Goal: Information Seeking & Learning: Learn about a topic

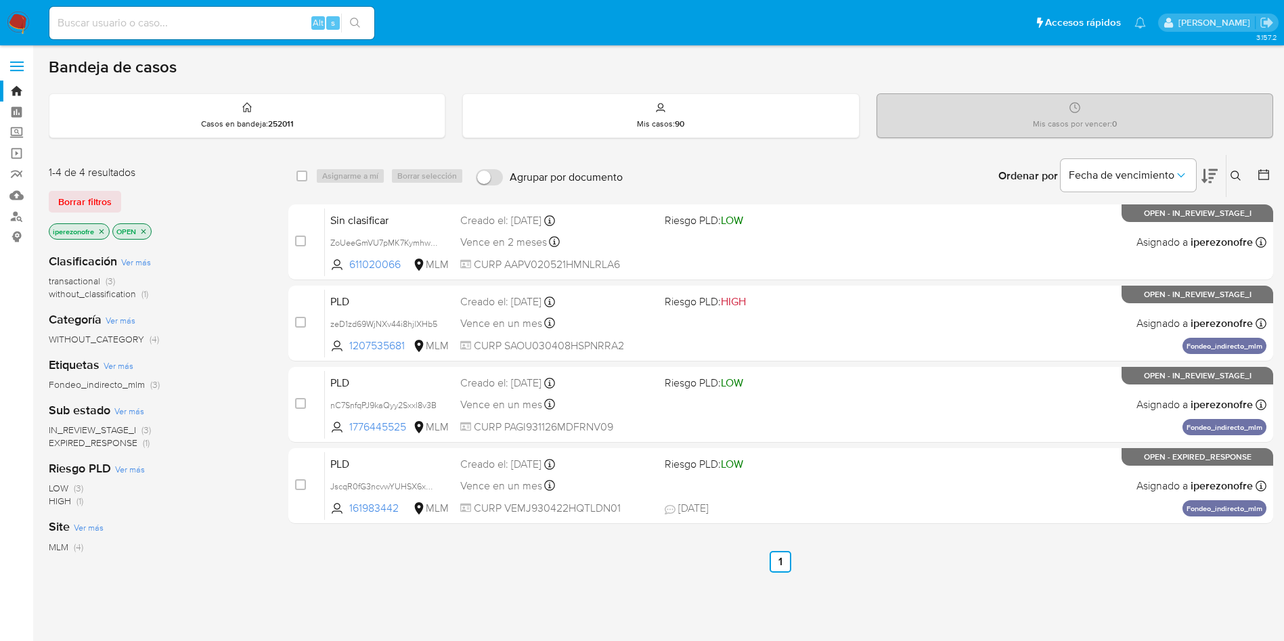
click at [253, 12] on div "Alt s" at bounding box center [211, 23] width 325 height 32
click at [255, 19] on input at bounding box center [211, 23] width 325 height 18
paste input "ROSA CID MARTINEZ"
type input "ROSA CID MARTINEZ"
click at [16, 130] on label "Screening" at bounding box center [80, 133] width 161 height 21
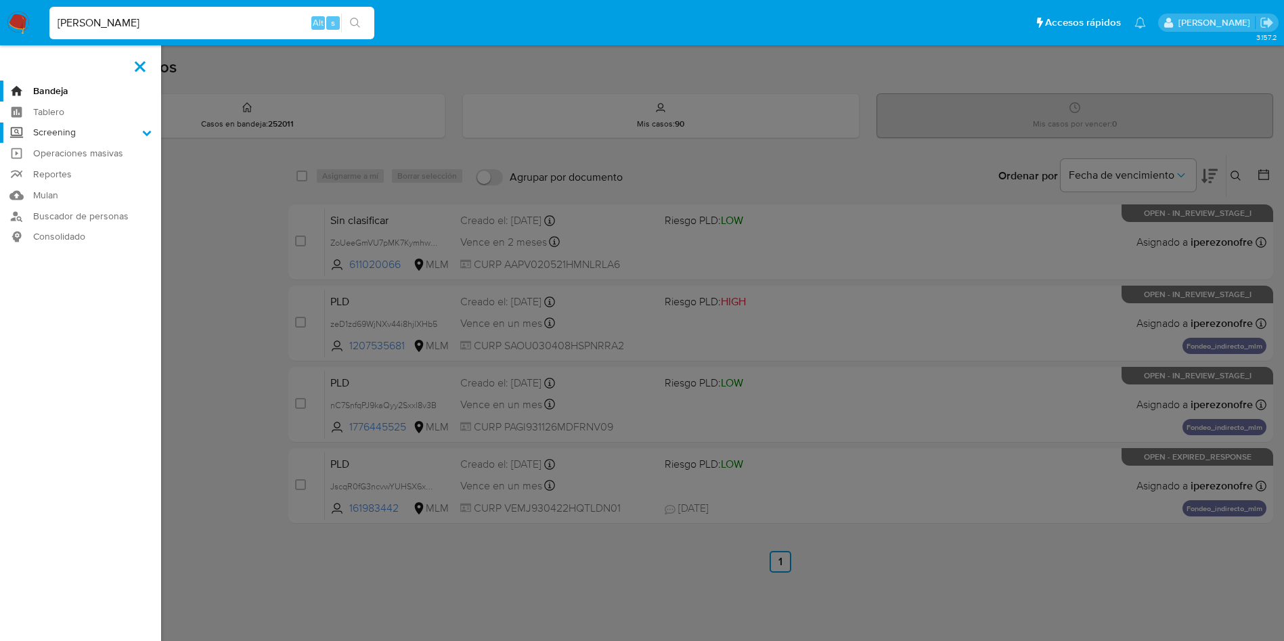
click at [0, 0] on input "Screening" at bounding box center [0, 0] width 0 height 0
click at [83, 184] on link "Herramientas" at bounding box center [80, 185] width 161 height 17
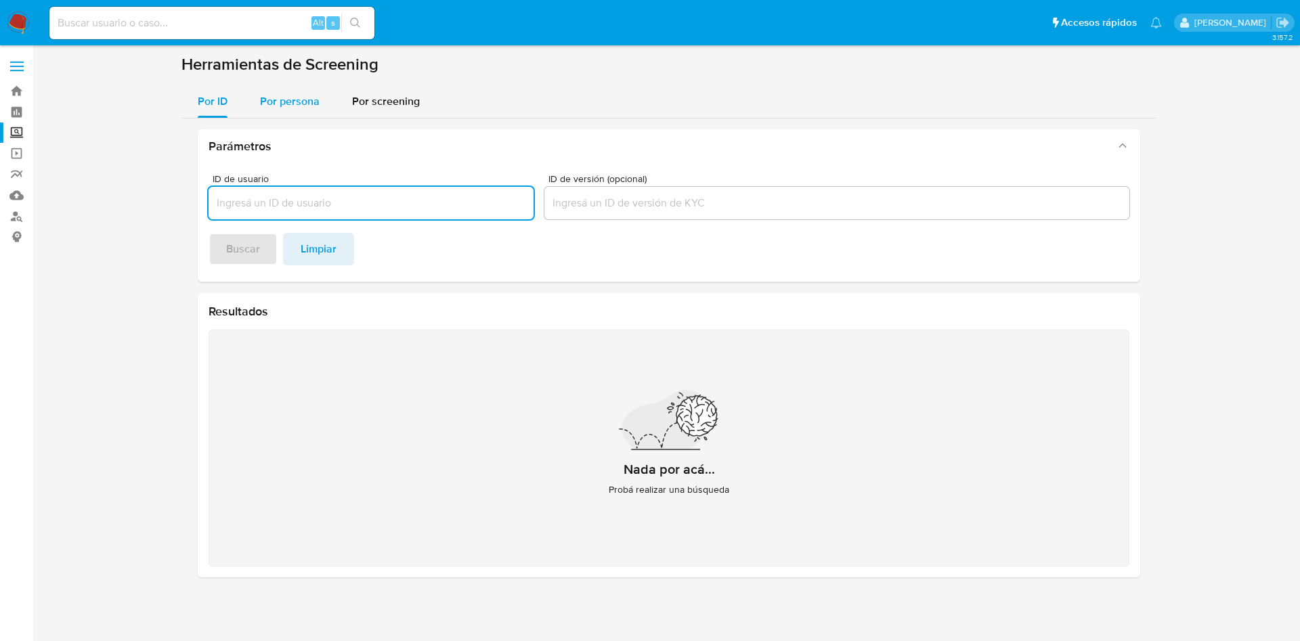
click at [297, 106] on span "Por persona" at bounding box center [290, 101] width 60 height 16
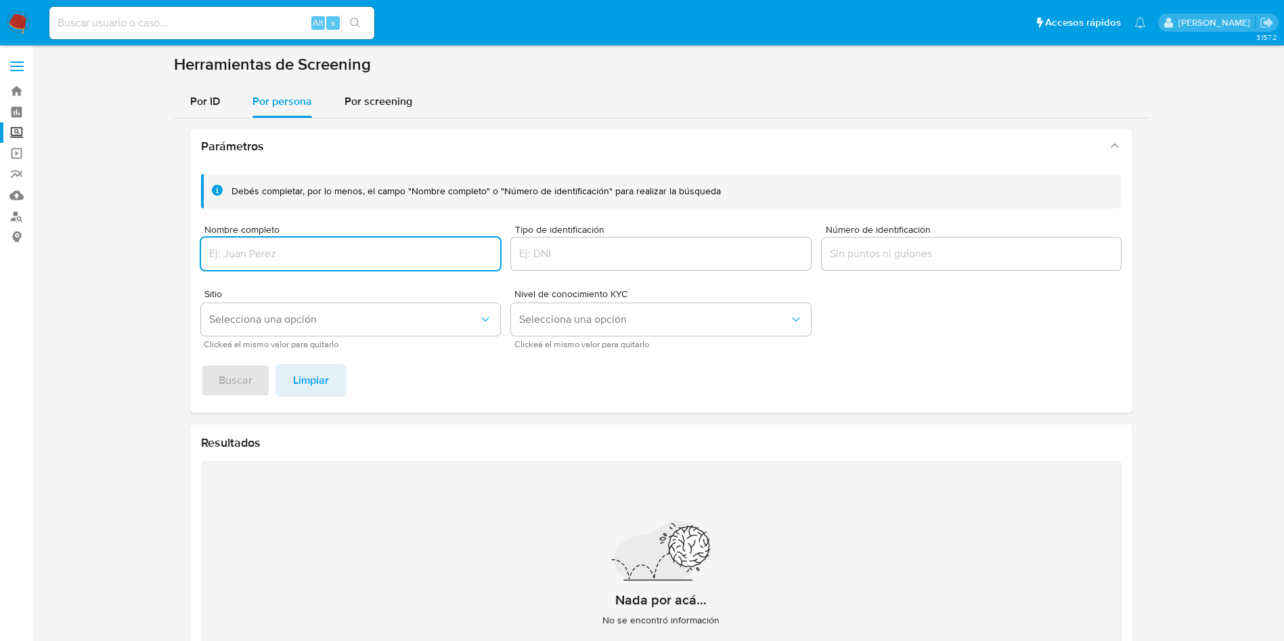
click at [328, 251] on input "Nombre completo" at bounding box center [351, 254] width 300 height 18
type input "ROSA CID MARTINEZ"
click at [247, 385] on span "Buscar" at bounding box center [236, 381] width 34 height 30
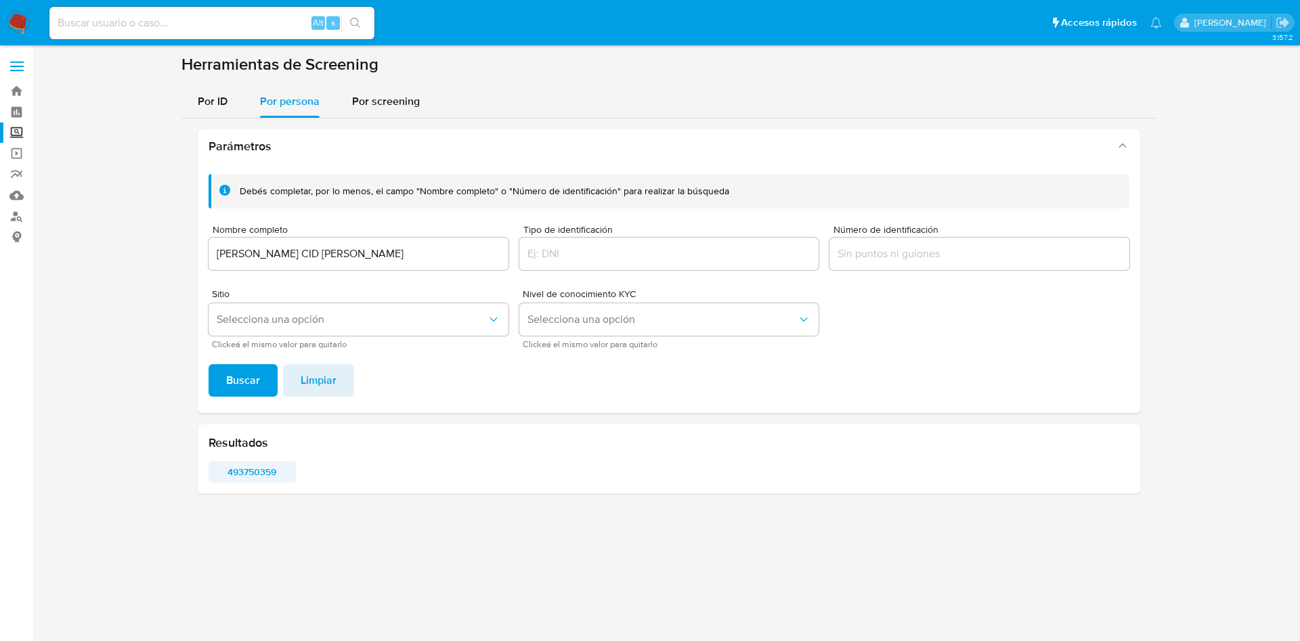
click at [257, 474] on span "493750359" at bounding box center [252, 471] width 68 height 19
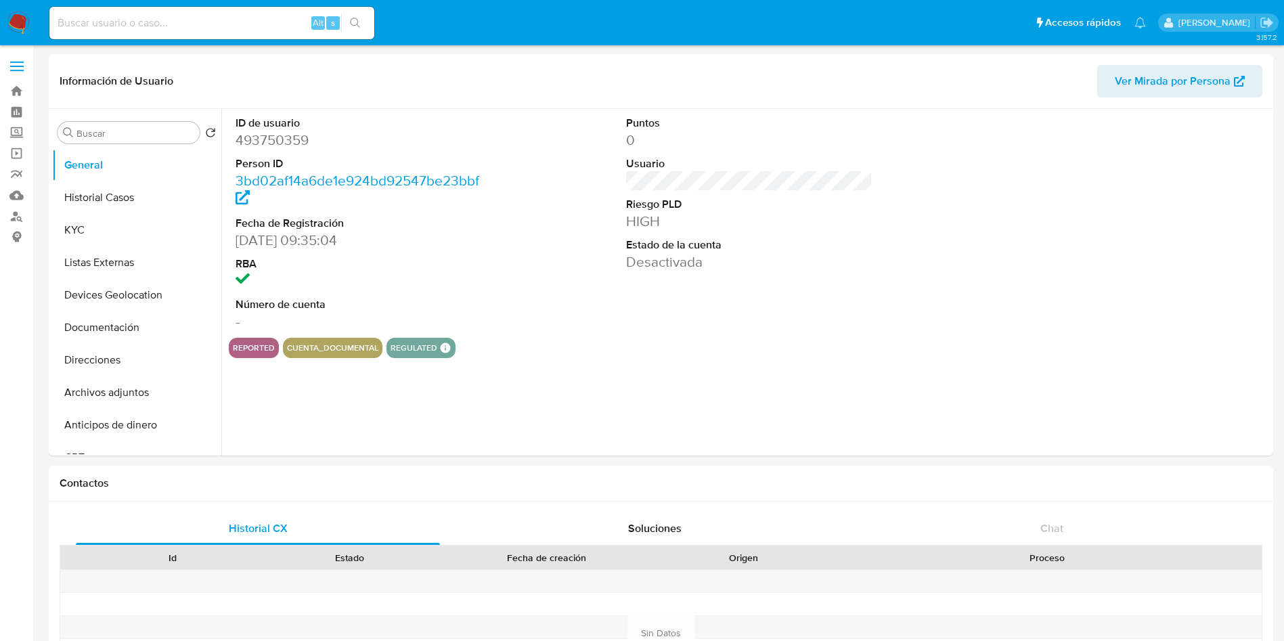
select select "10"
click at [83, 236] on button "KYC" at bounding box center [131, 230] width 158 height 32
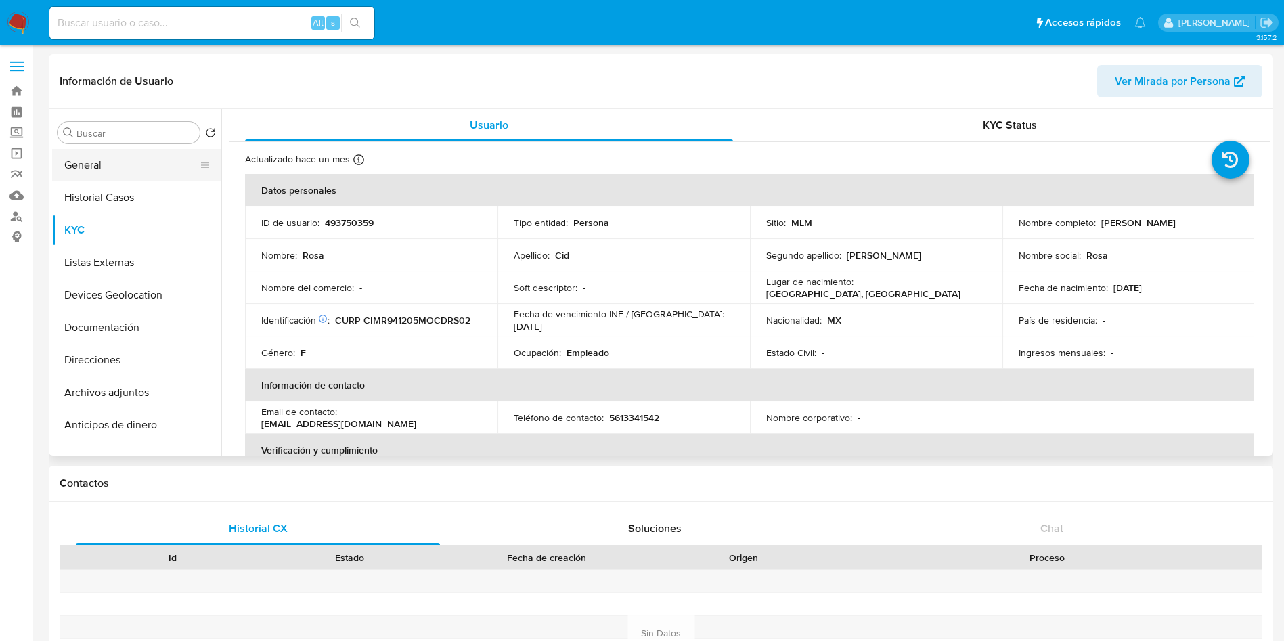
click at [154, 160] on button "General" at bounding box center [131, 165] width 158 height 32
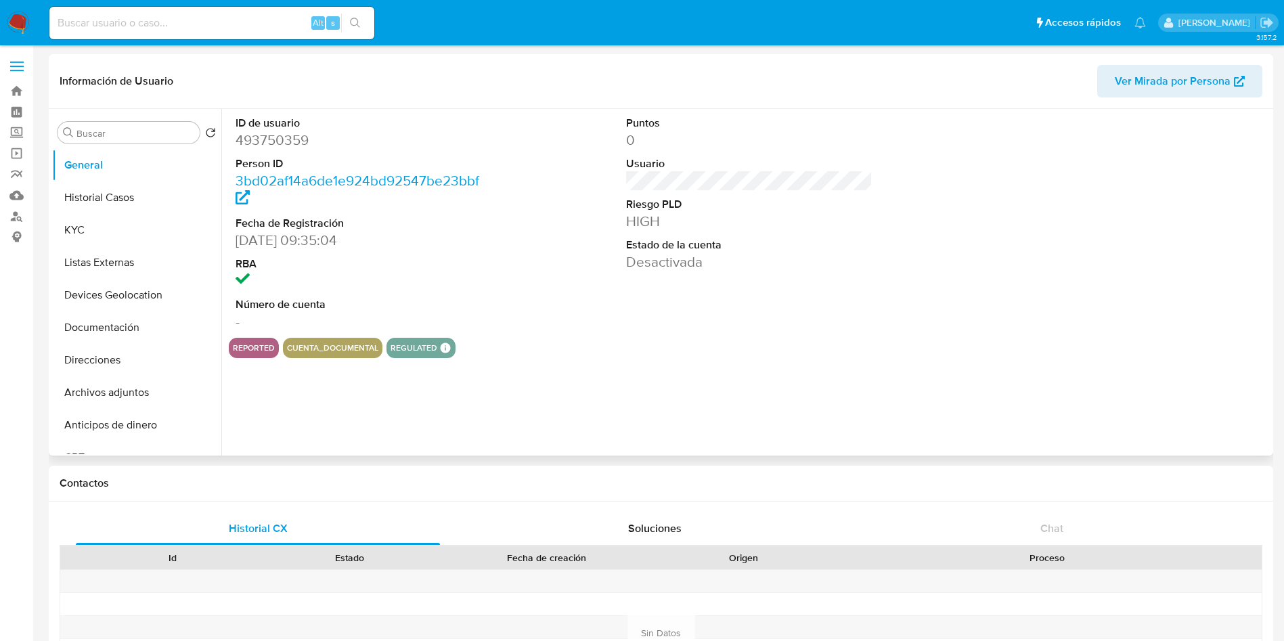
click at [280, 144] on dd "493750359" at bounding box center [359, 140] width 247 height 19
copy dd "493750359"
click at [133, 192] on button "Historial Casos" at bounding box center [131, 197] width 158 height 32
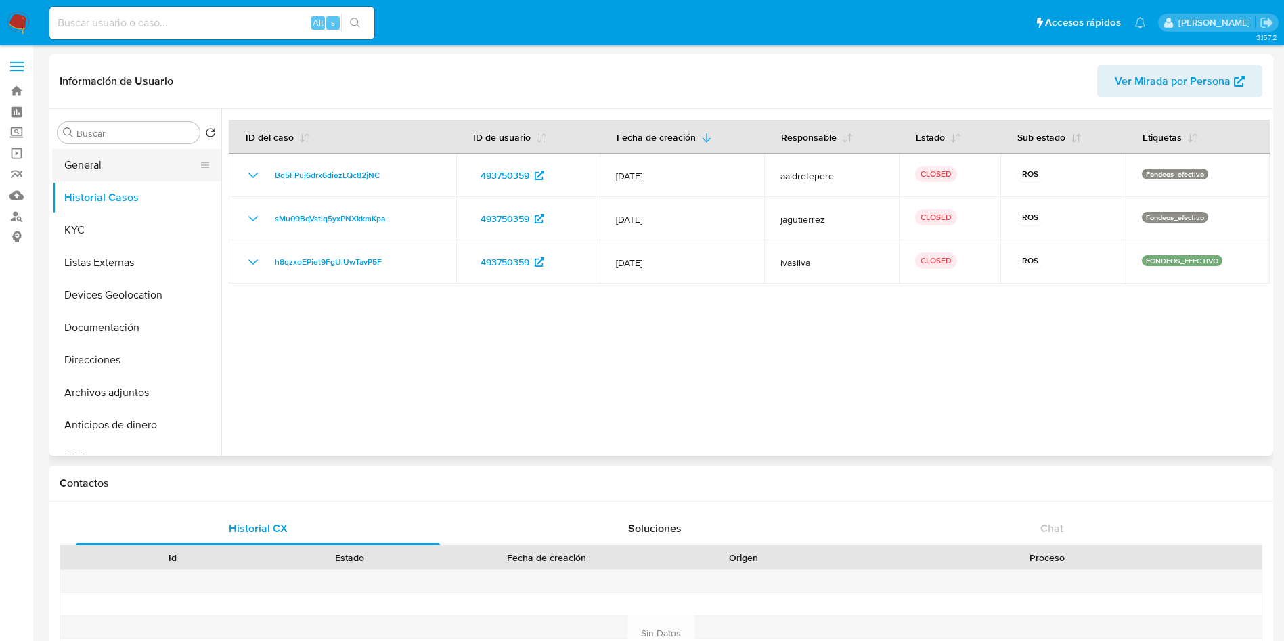
click at [81, 165] on button "General" at bounding box center [131, 165] width 158 height 32
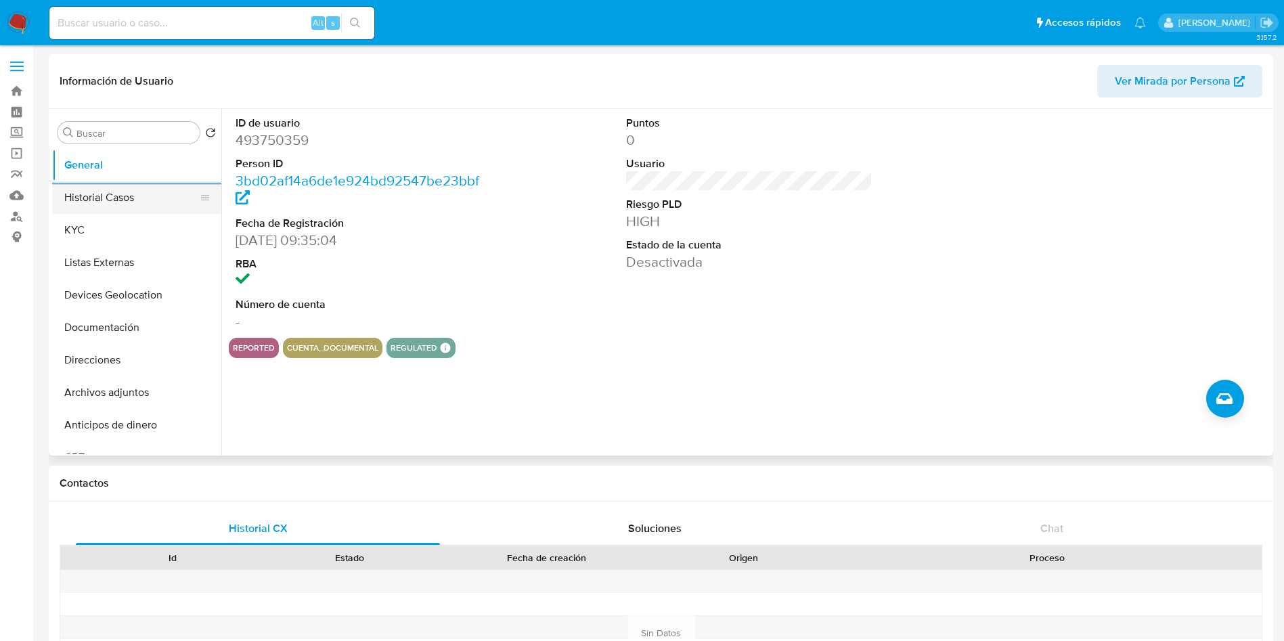
click at [126, 200] on button "Historial Casos" at bounding box center [131, 197] width 158 height 32
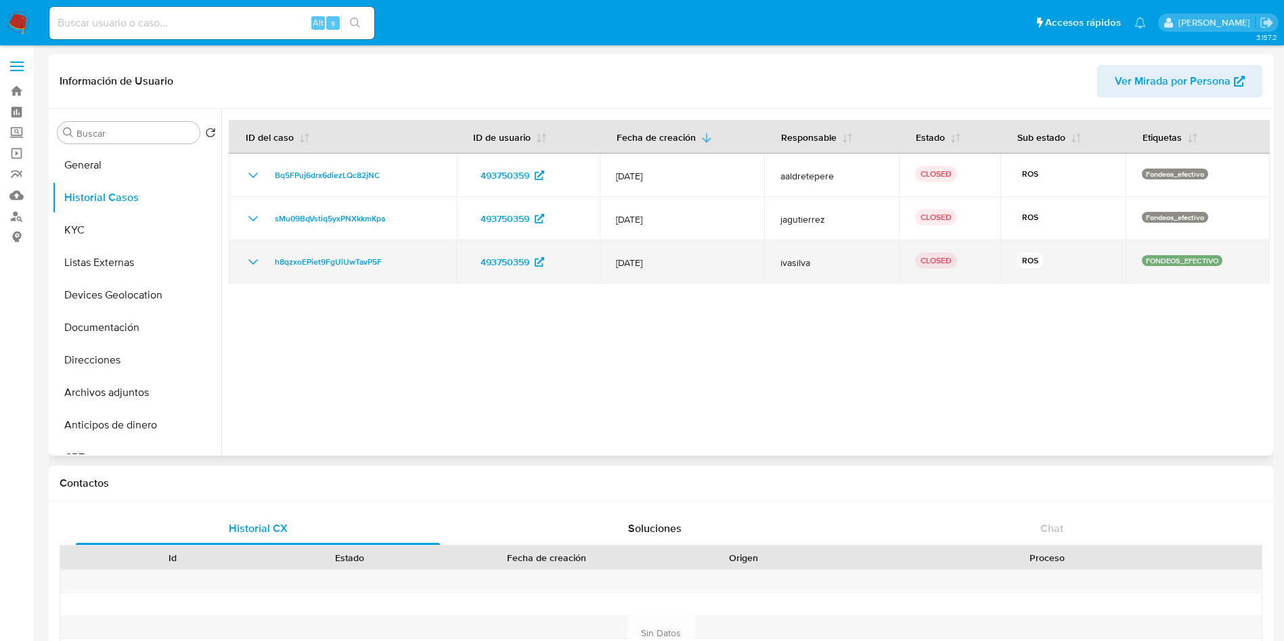
drag, startPoint x: 607, startPoint y: 266, endPoint x: 670, endPoint y: 263, distance: 63.7
click at [670, 263] on td "[DATE]" at bounding box center [682, 261] width 165 height 43
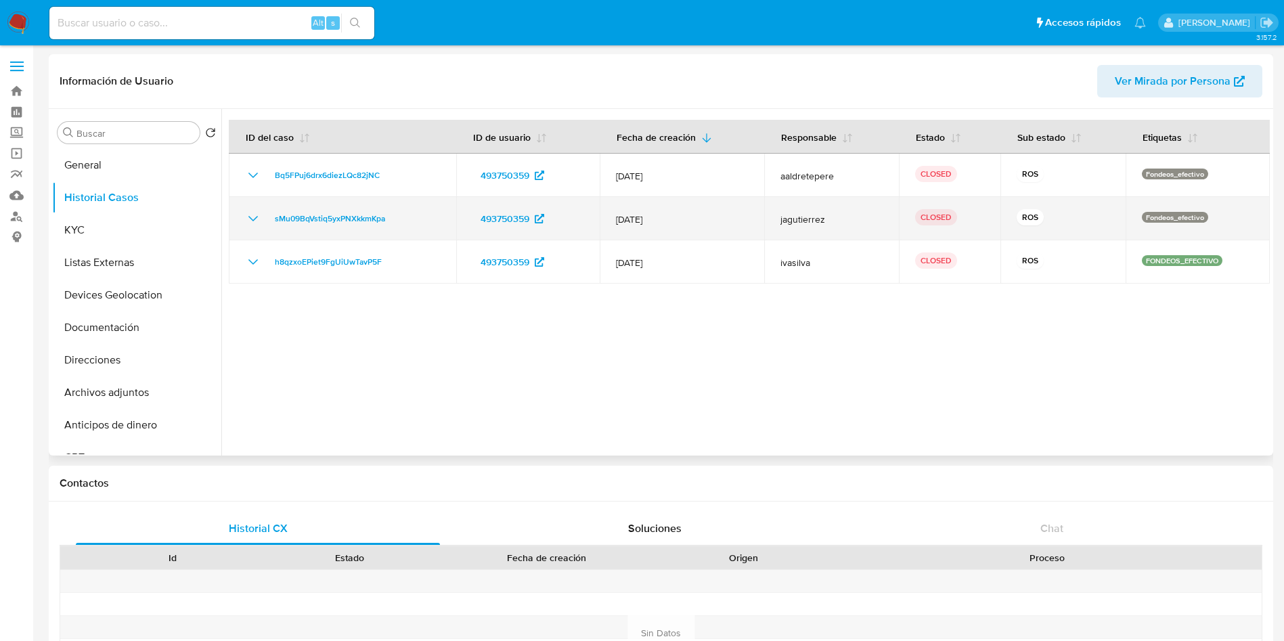
drag, startPoint x: 700, startPoint y: 221, endPoint x: 602, endPoint y: 219, distance: 98.2
click at [602, 219] on td "[DATE]" at bounding box center [682, 218] width 165 height 43
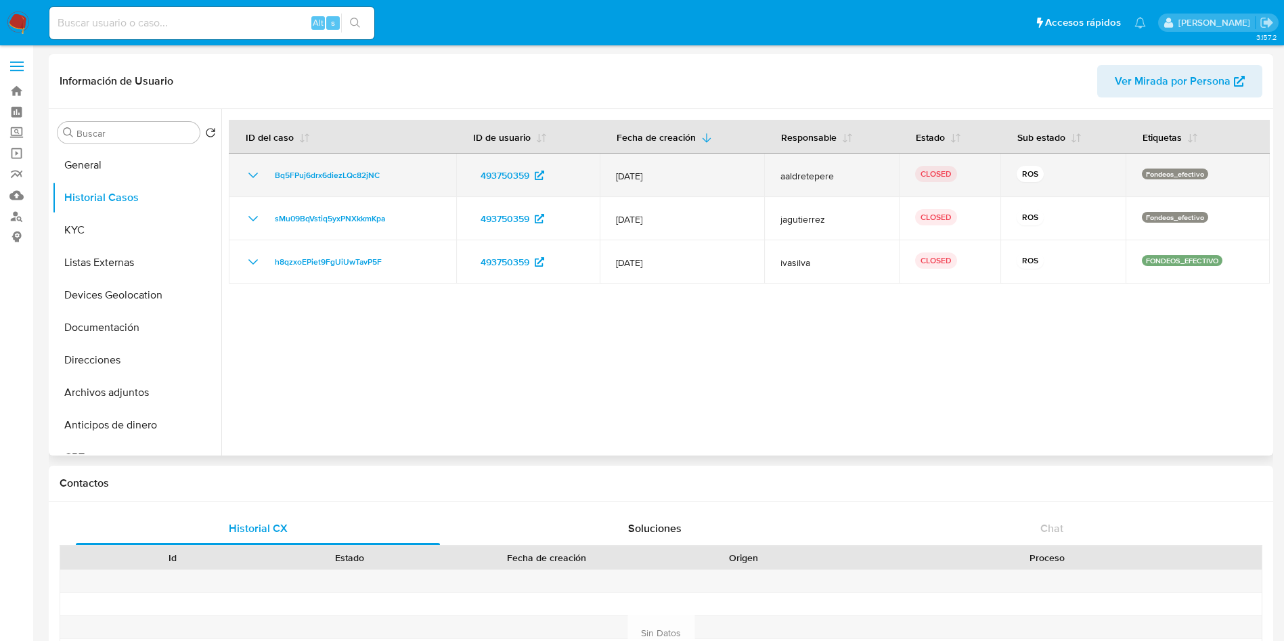
drag, startPoint x: 697, startPoint y: 172, endPoint x: 614, endPoint y: 173, distance: 83.3
click at [614, 173] on td "[DATE]" at bounding box center [682, 175] width 165 height 43
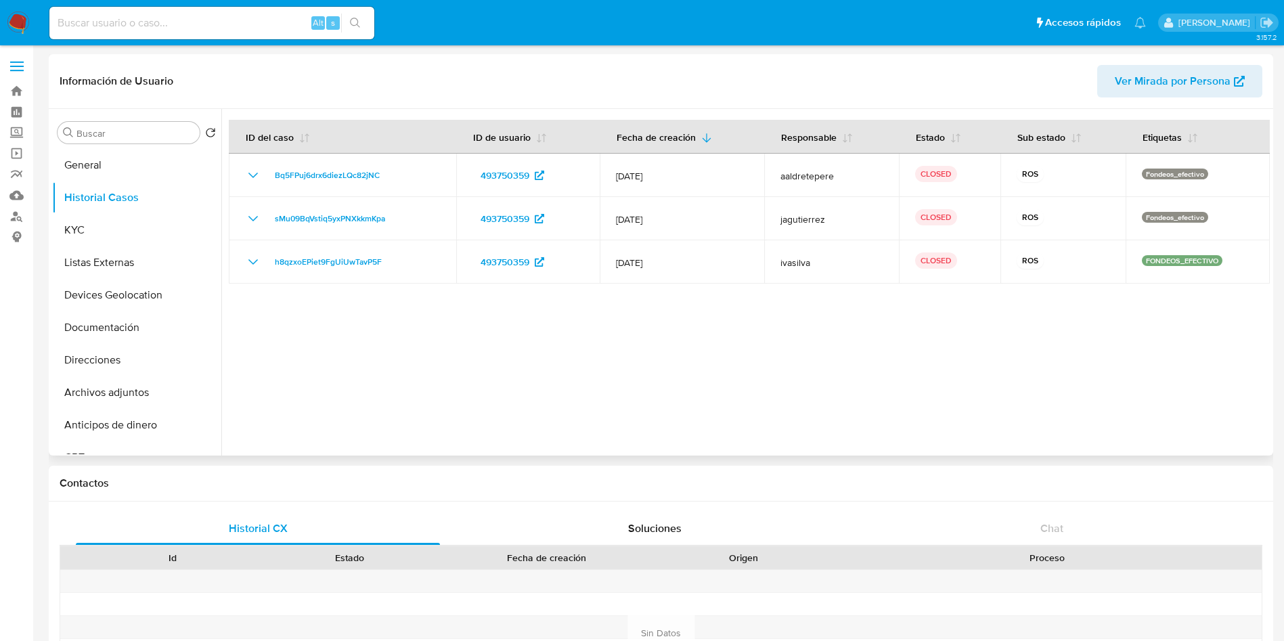
click at [584, 355] on div at bounding box center [745, 282] width 1049 height 347
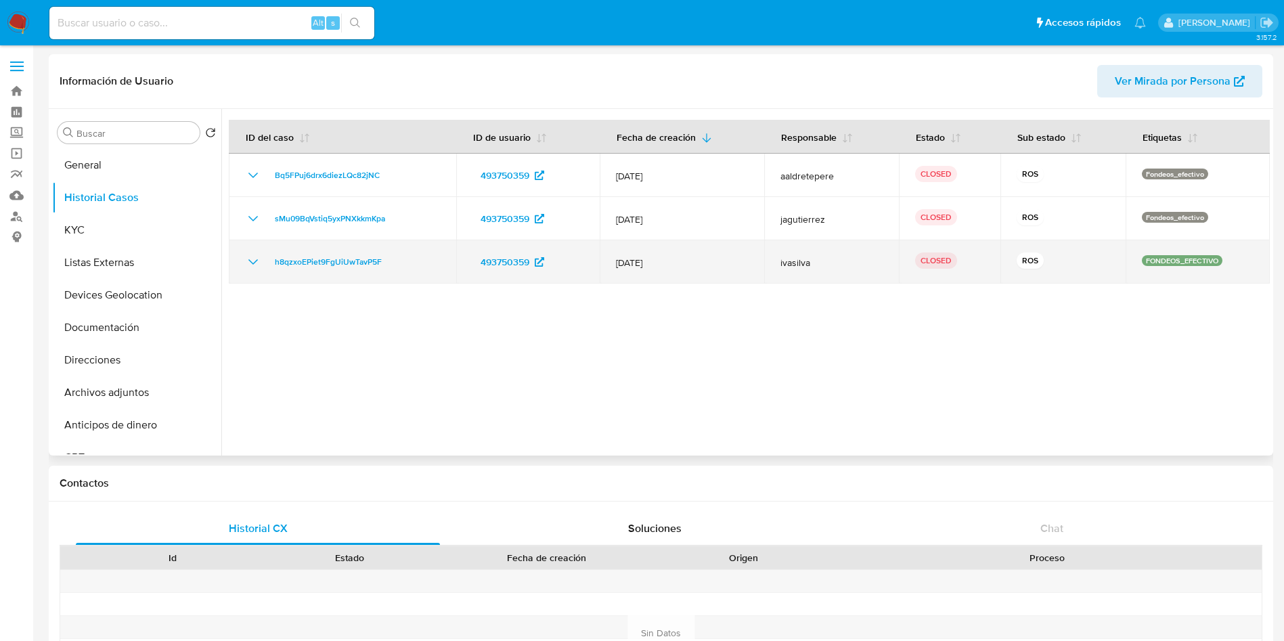
click at [248, 255] on icon "Mostrar/Ocultar" at bounding box center [253, 262] width 16 height 16
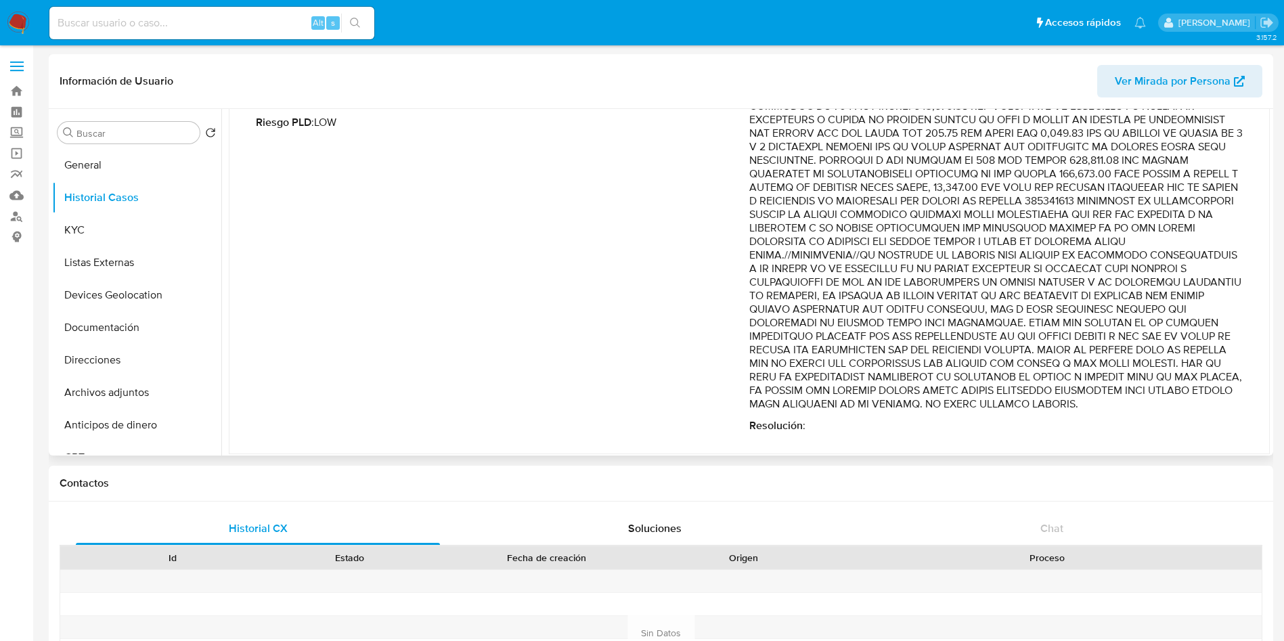
scroll to position [252, 0]
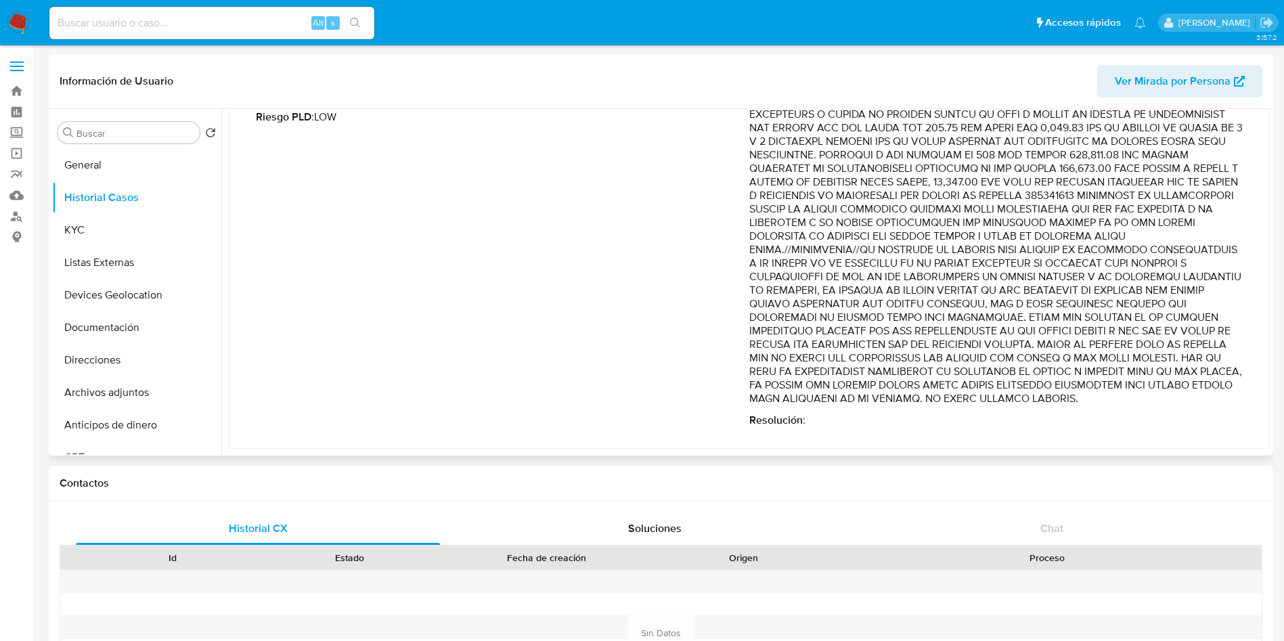
click at [1003, 267] on p "Comentario :" at bounding box center [996, 236] width 494 height 339
drag, startPoint x: 885, startPoint y: 240, endPoint x: 850, endPoint y: 401, distance: 165.4
click at [850, 401] on p "Comentario :" at bounding box center [996, 236] width 494 height 339
click at [481, 261] on div "Fecha de vencimiento : [DATE] 04:47 Fecha de cierre : [DATE] 10:35 Riesgo PLD :…" at bounding box center [503, 247] width 494 height 360
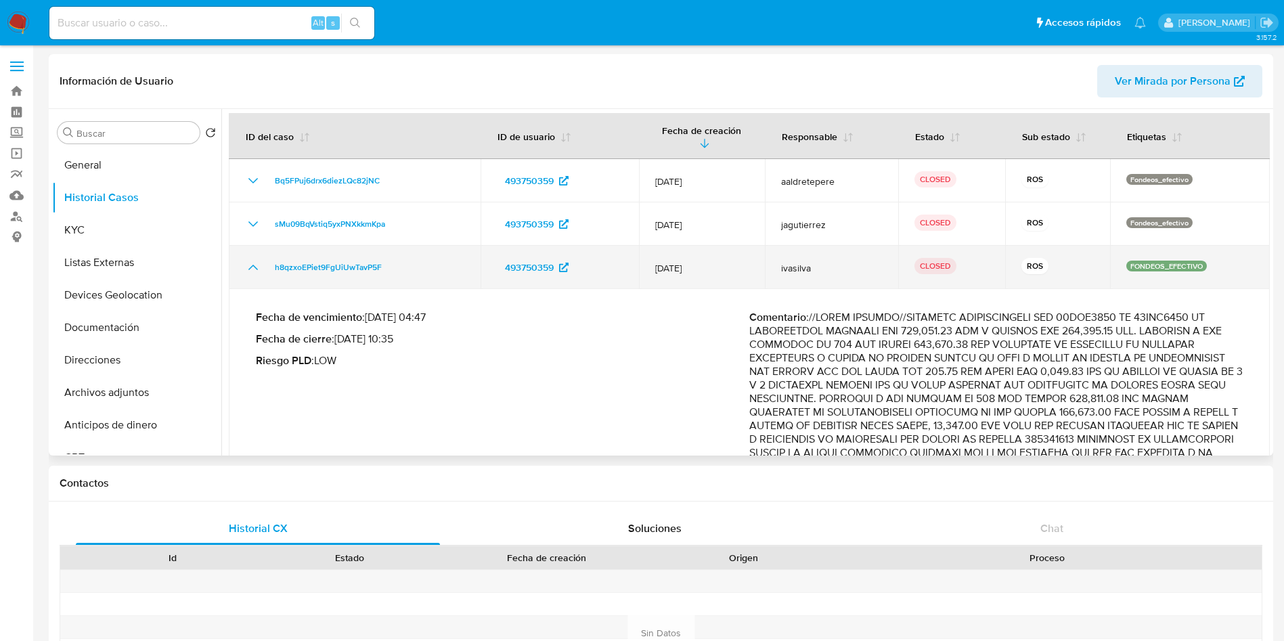
scroll to position [0, 0]
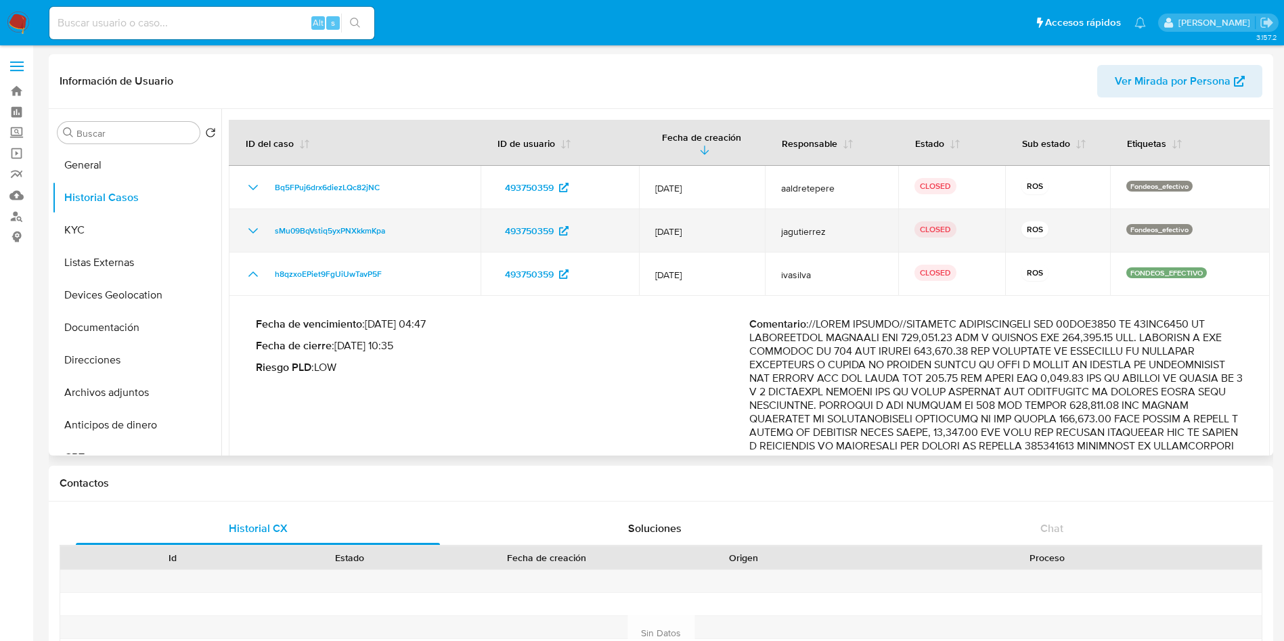
click at [258, 223] on icon "Mostrar/Ocultar" at bounding box center [253, 231] width 16 height 16
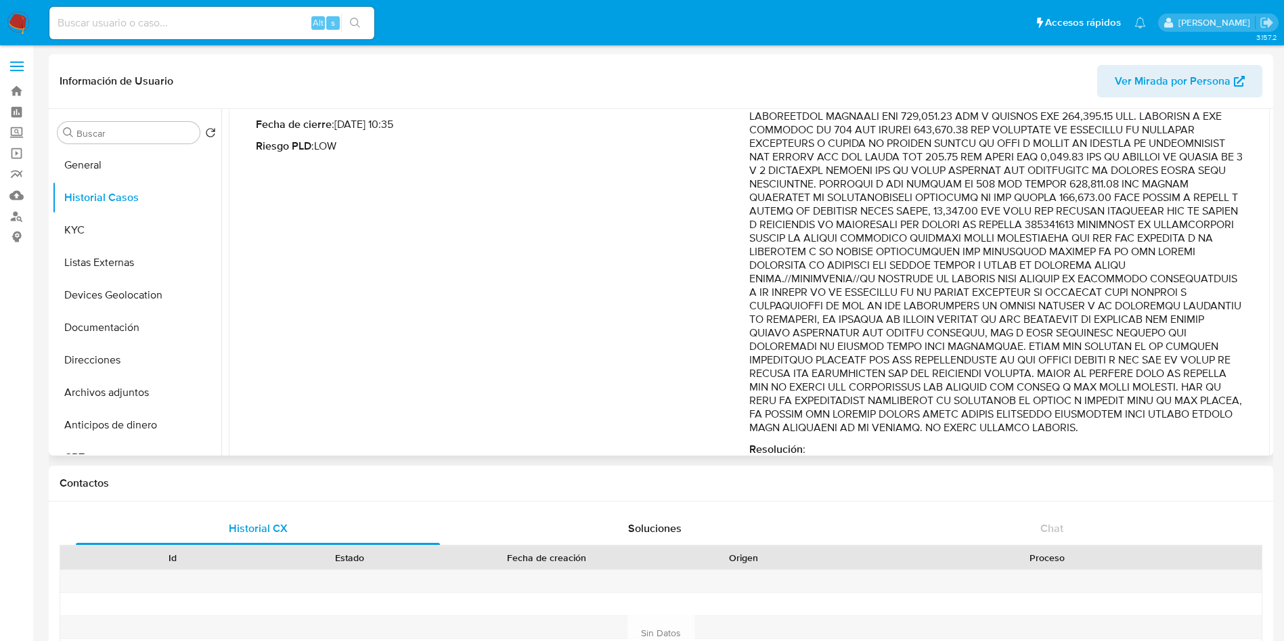
scroll to position [601, 0]
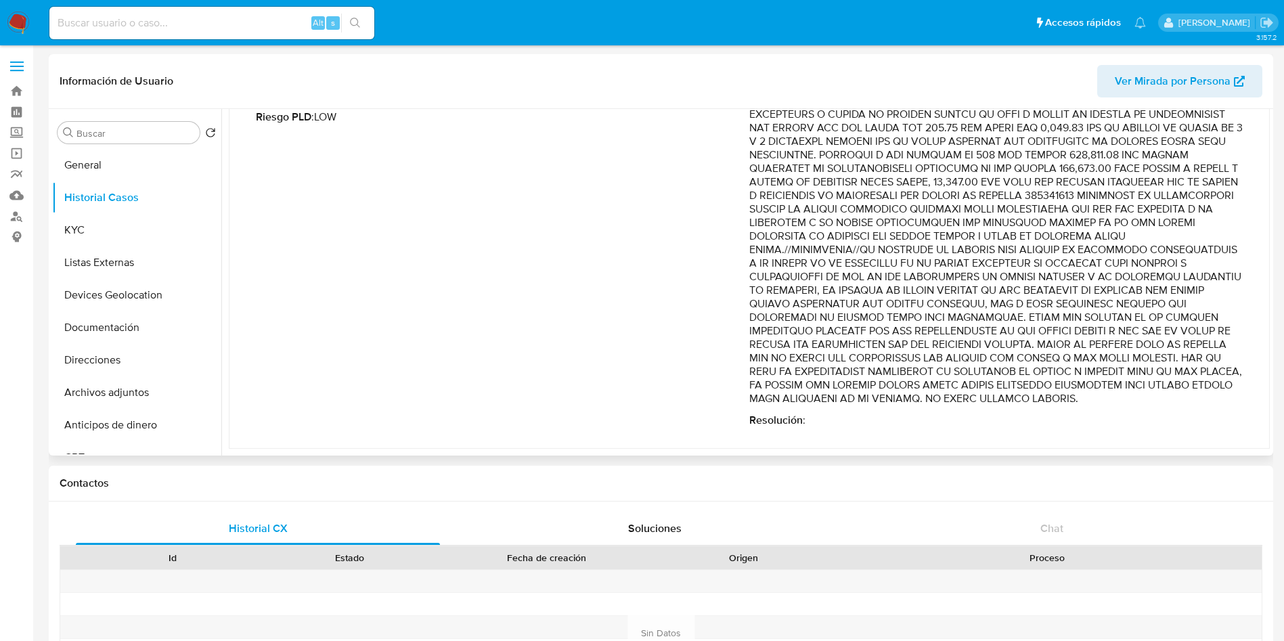
drag, startPoint x: 767, startPoint y: 322, endPoint x: 1228, endPoint y: 401, distance: 467.8
click at [1228, 401] on p "Comentario :" at bounding box center [996, 236] width 494 height 339
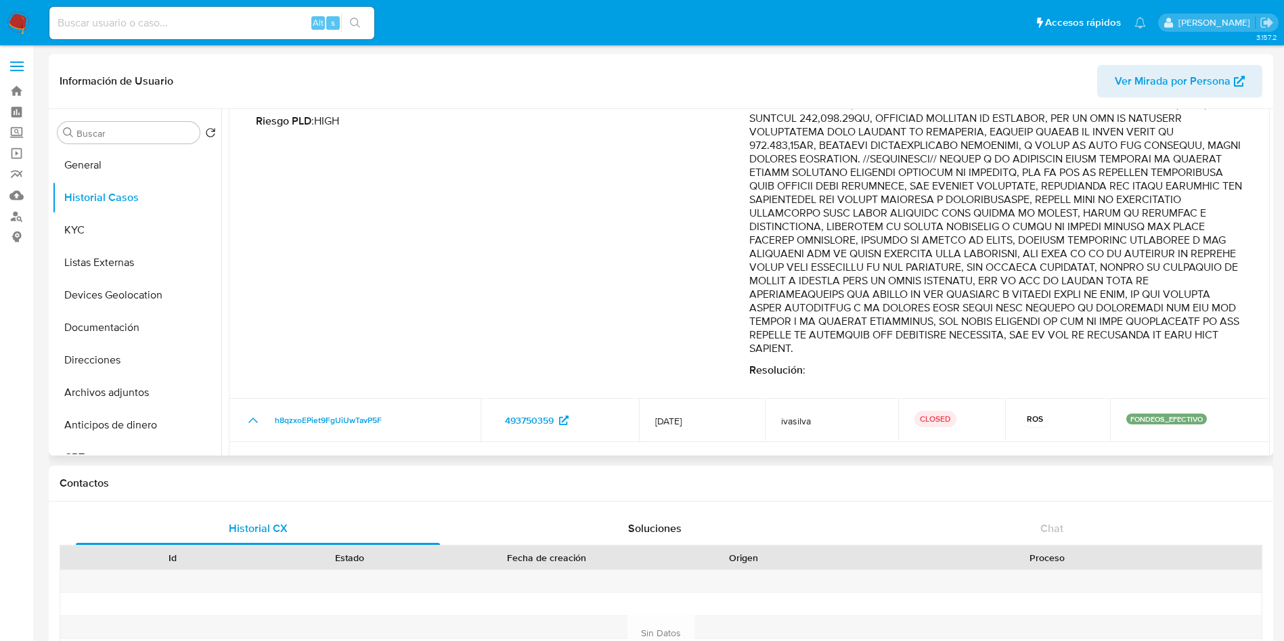
scroll to position [0, 0]
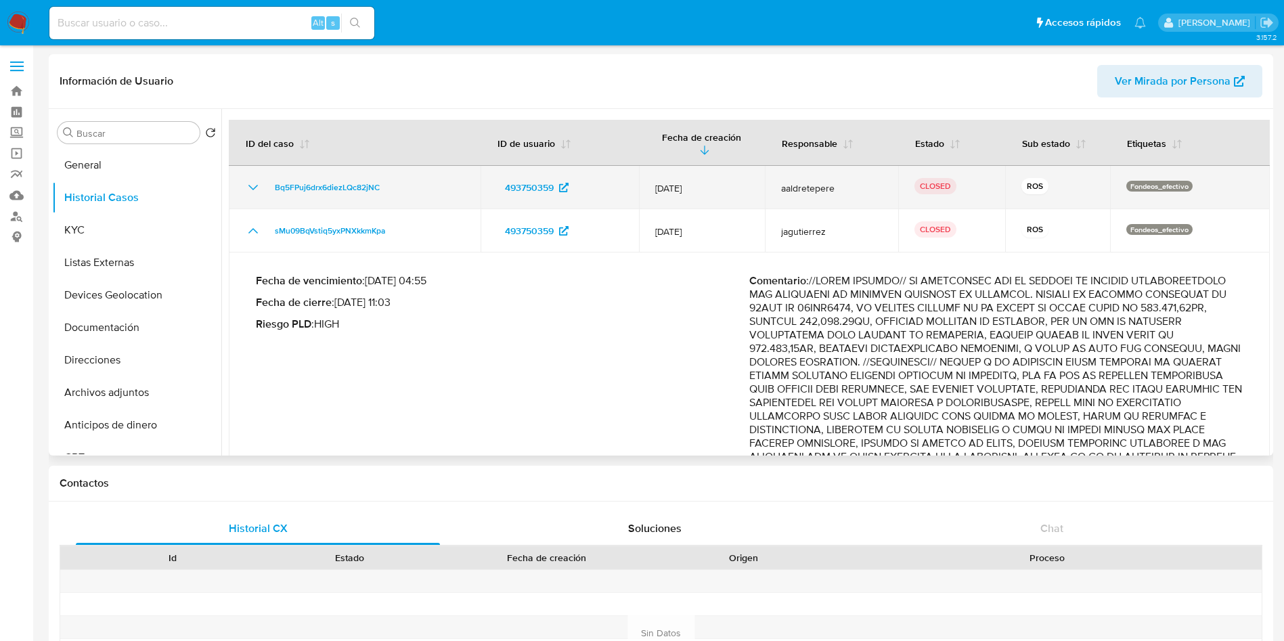
click at [257, 179] on icon "Mostrar/Ocultar" at bounding box center [253, 187] width 16 height 16
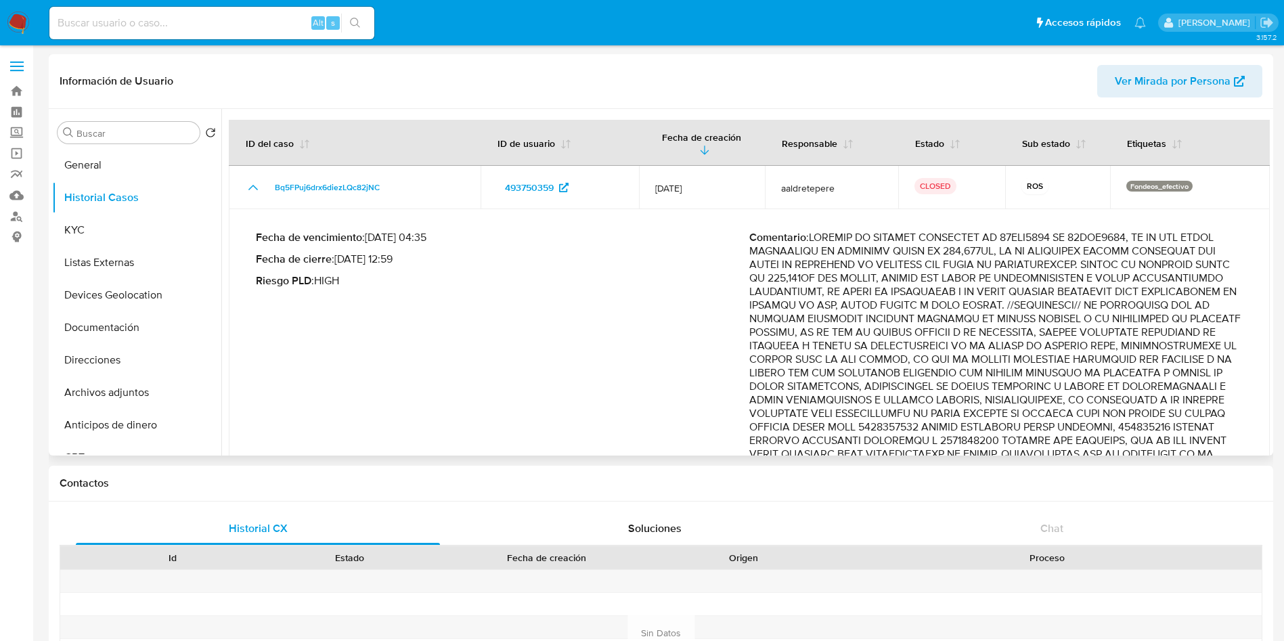
scroll to position [102, 0]
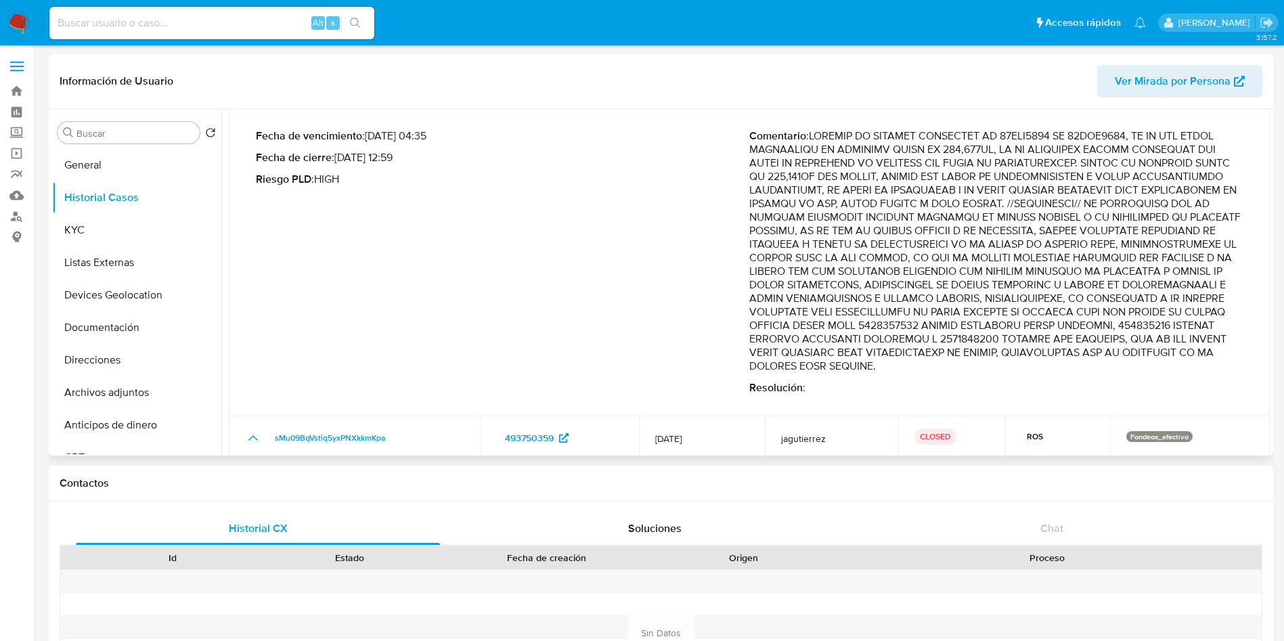
drag, startPoint x: 1022, startPoint y: 324, endPoint x: 1161, endPoint y: 347, distance: 140.6
click at [1023, 324] on p "Comentario :" at bounding box center [996, 251] width 494 height 244
drag, startPoint x: 1085, startPoint y: 196, endPoint x: 1209, endPoint y: 361, distance: 206.9
click at [1209, 361] on p "Comentario :" at bounding box center [996, 251] width 494 height 244
click at [106, 222] on button "KYC" at bounding box center [131, 230] width 158 height 32
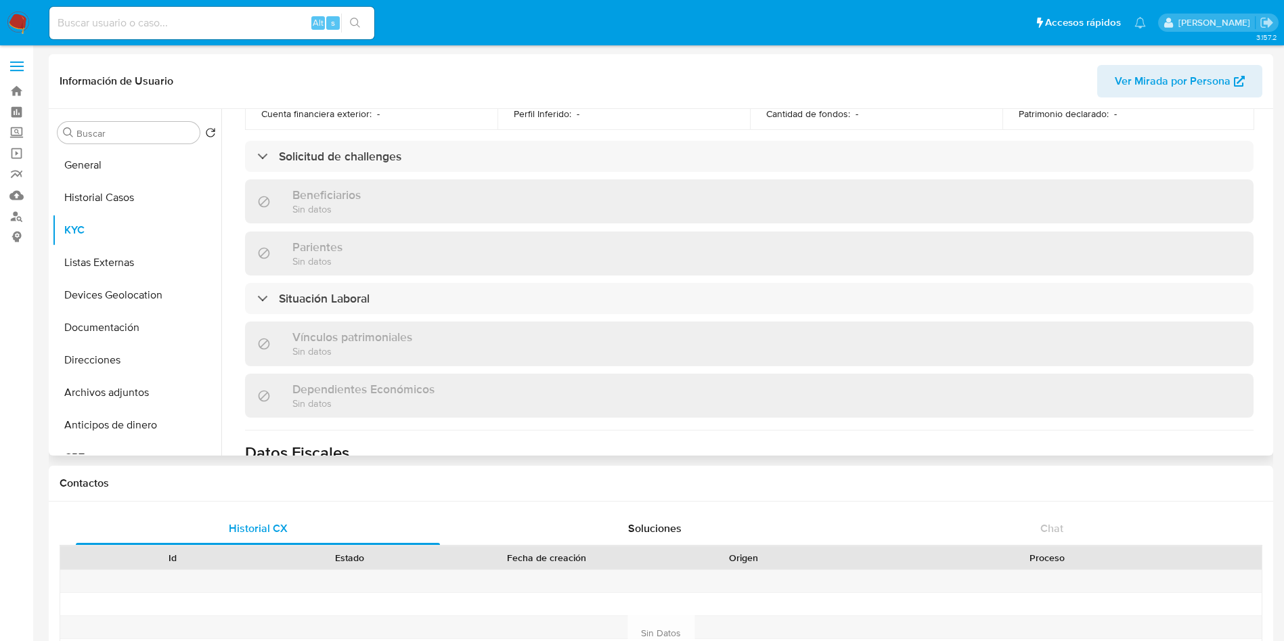
scroll to position [594, 0]
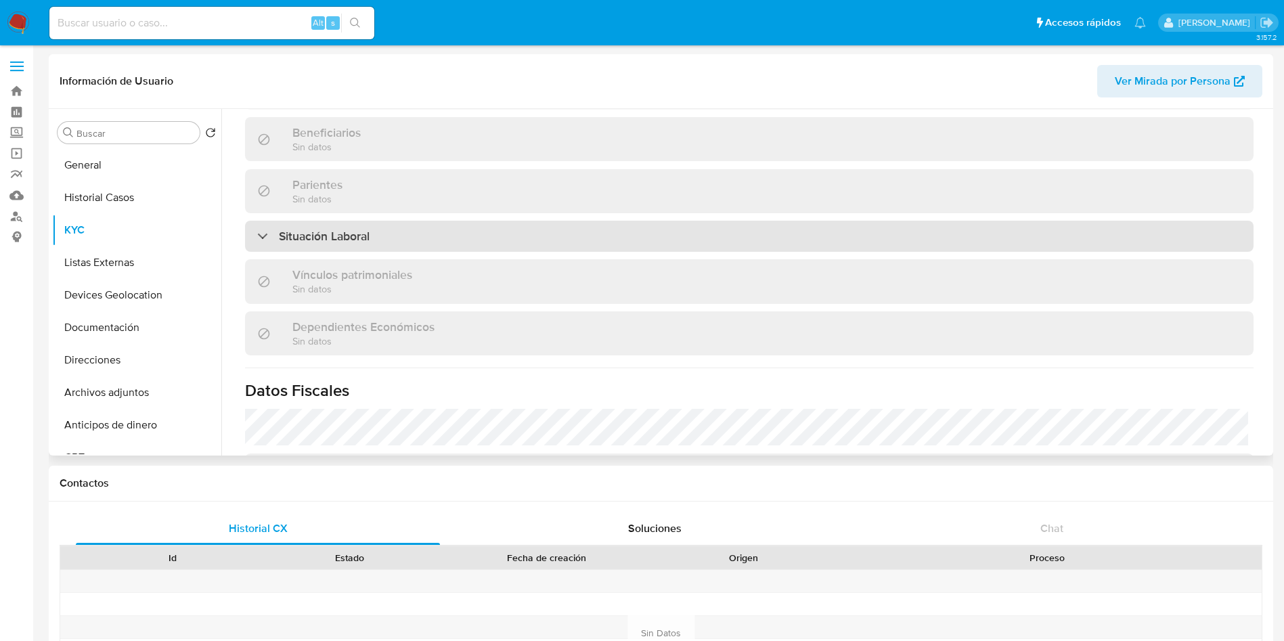
click at [661, 241] on div "Situación Laboral" at bounding box center [749, 236] width 1009 height 31
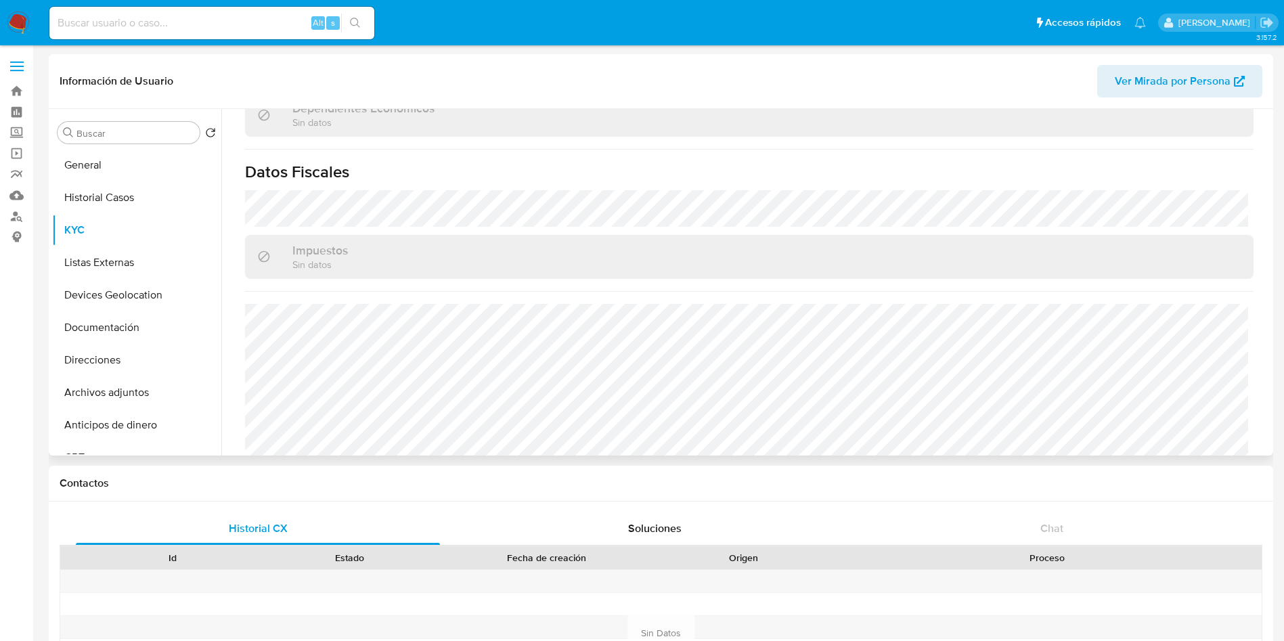
scroll to position [1021, 0]
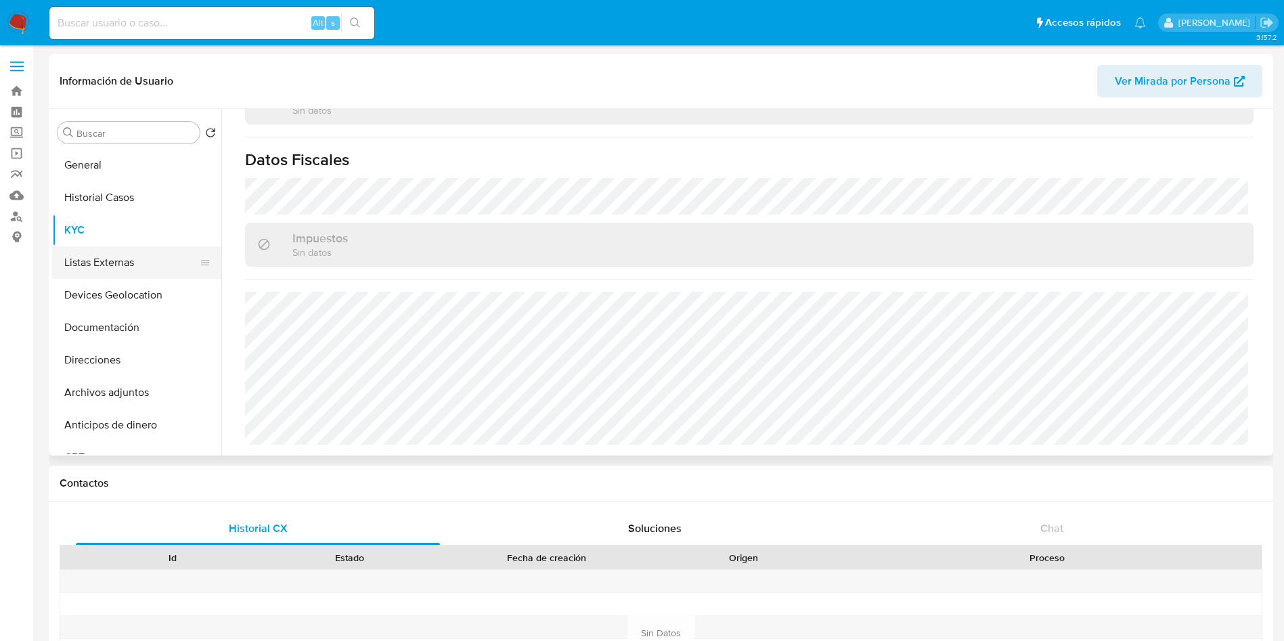
click at [133, 265] on button "Listas Externas" at bounding box center [131, 262] width 158 height 32
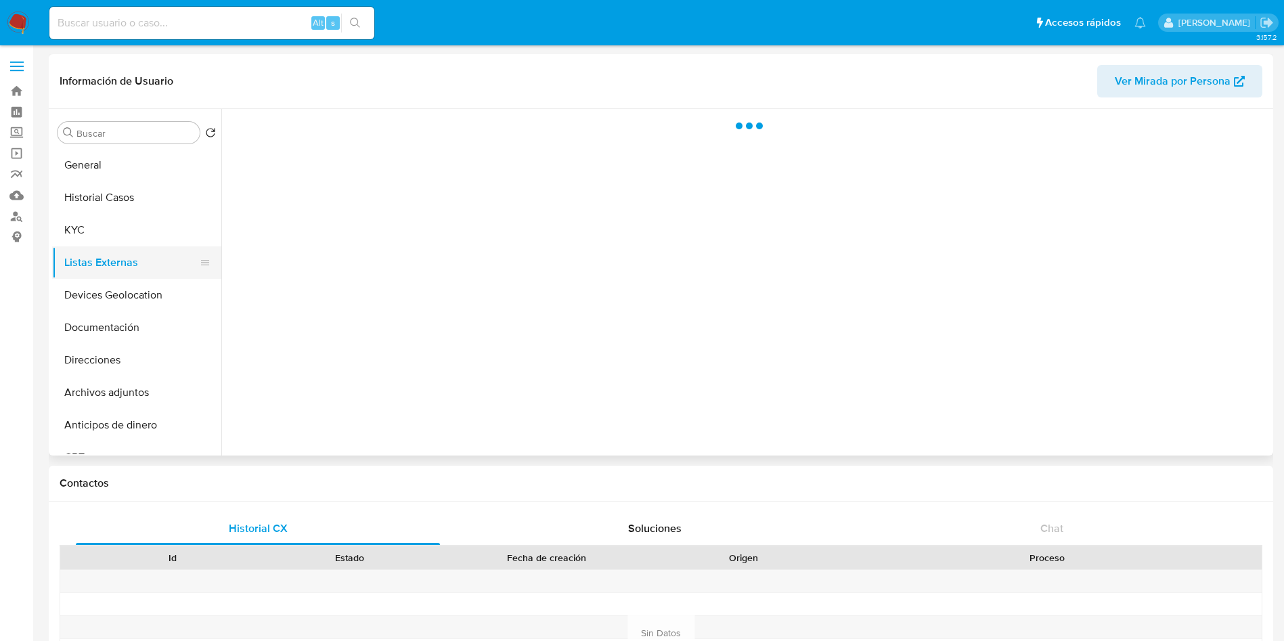
scroll to position [0, 0]
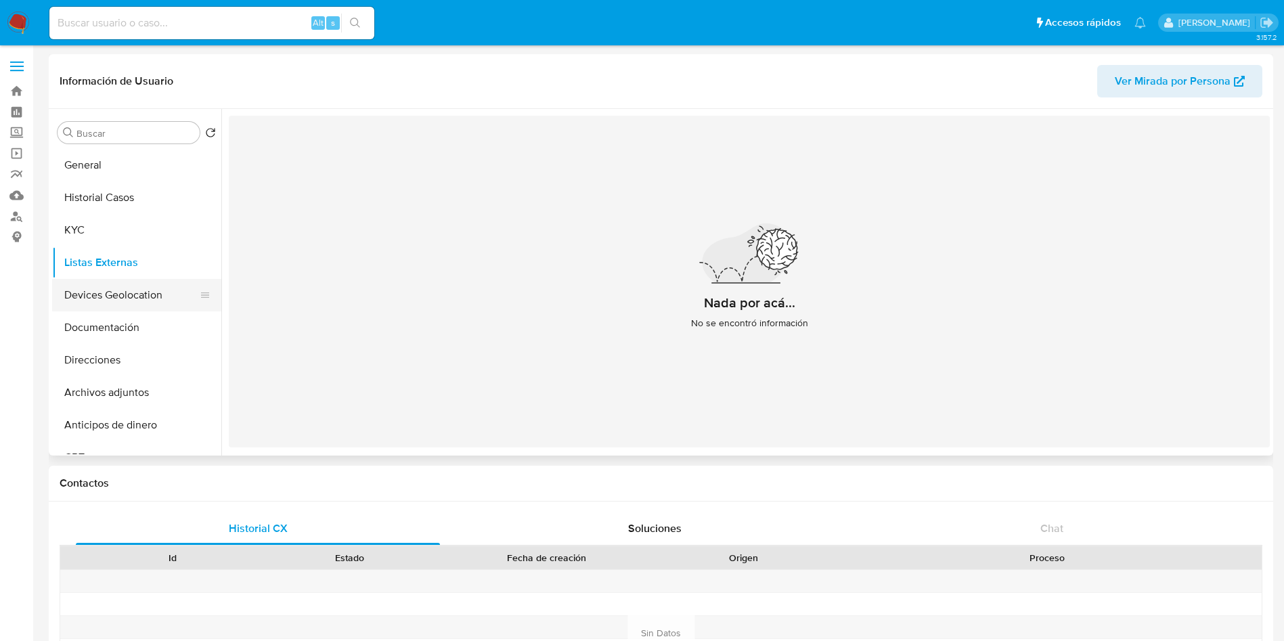
click at [155, 294] on button "Devices Geolocation" at bounding box center [131, 295] width 158 height 32
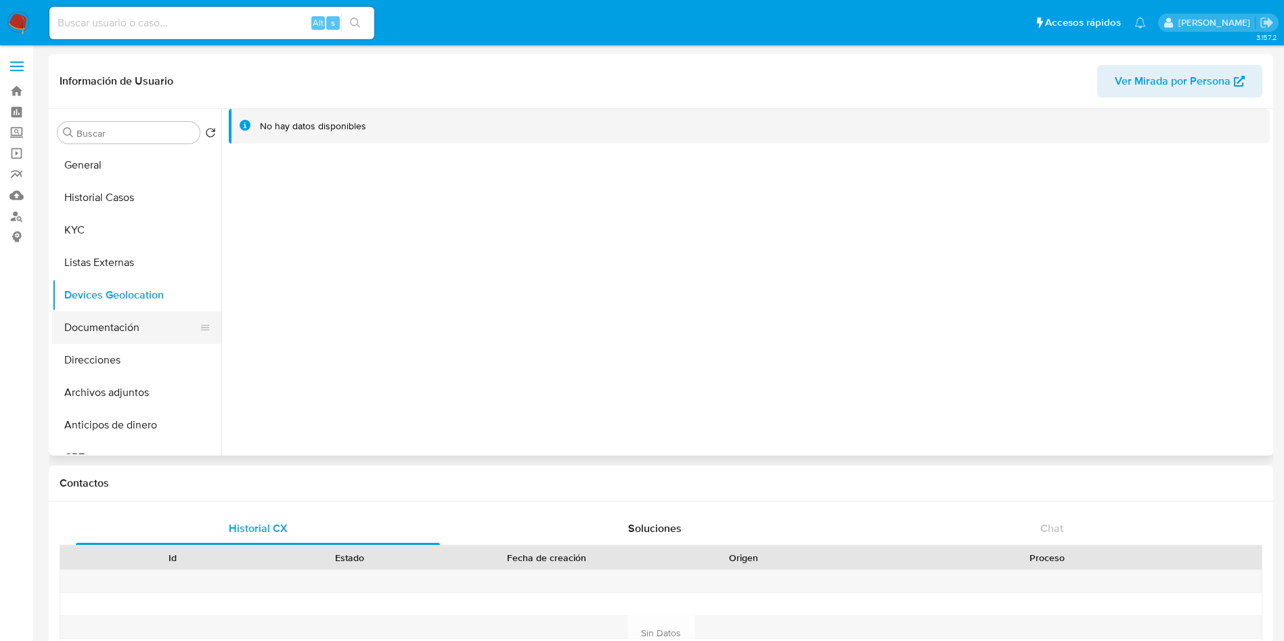
click at [103, 333] on button "Documentación" at bounding box center [131, 327] width 158 height 32
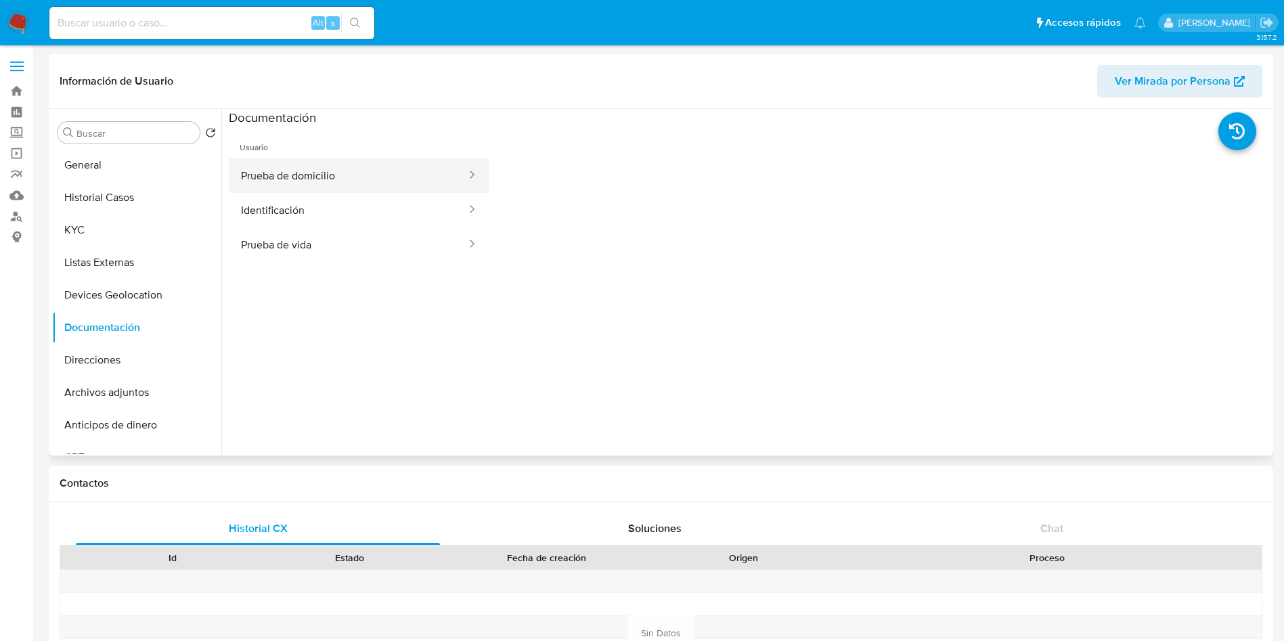
click at [347, 165] on button "Prueba de domicilio" at bounding box center [348, 175] width 239 height 35
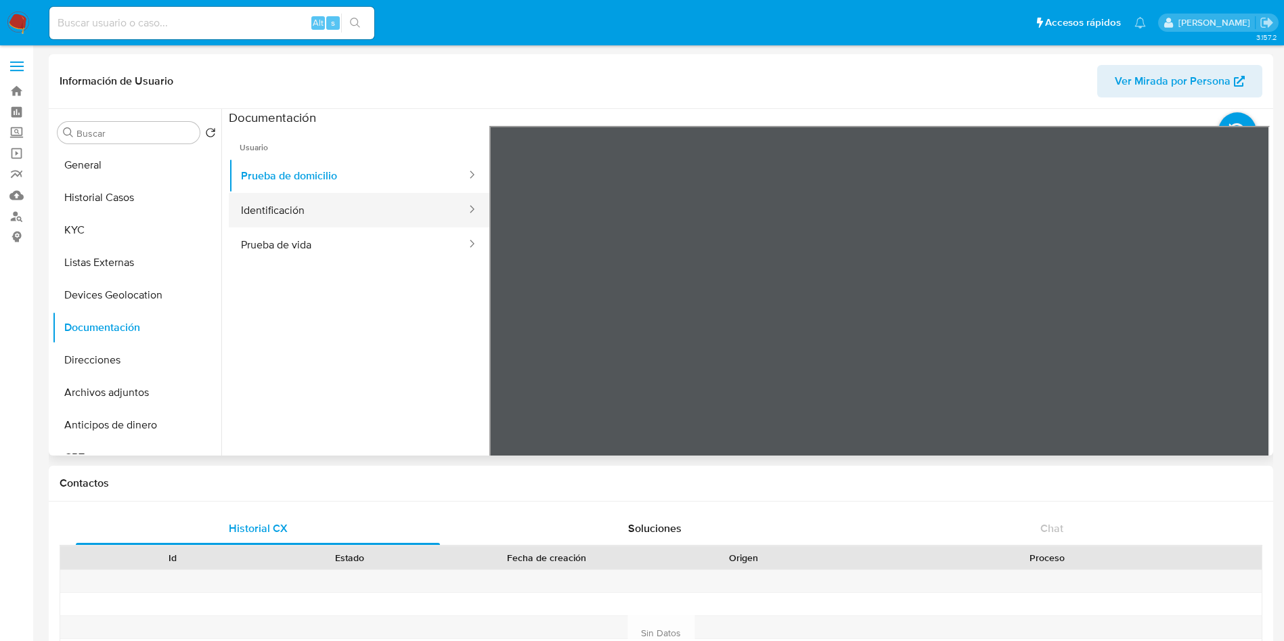
click at [368, 216] on button "Identificación" at bounding box center [348, 210] width 239 height 35
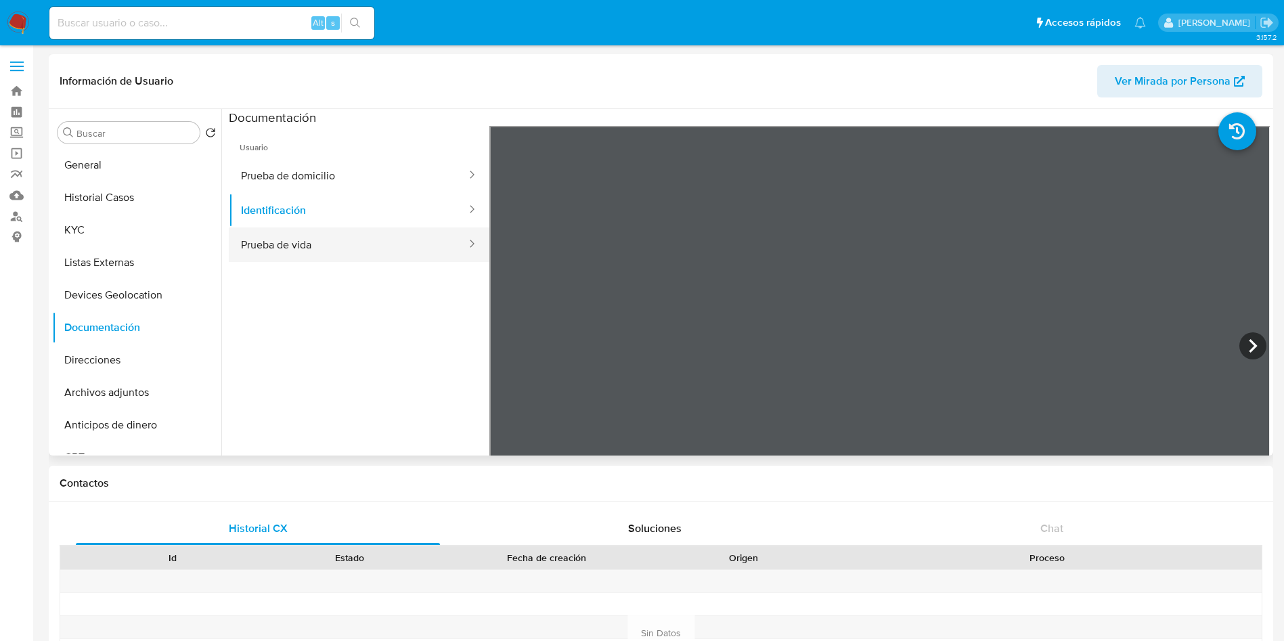
click at [335, 246] on button "Prueba de vida" at bounding box center [348, 244] width 239 height 35
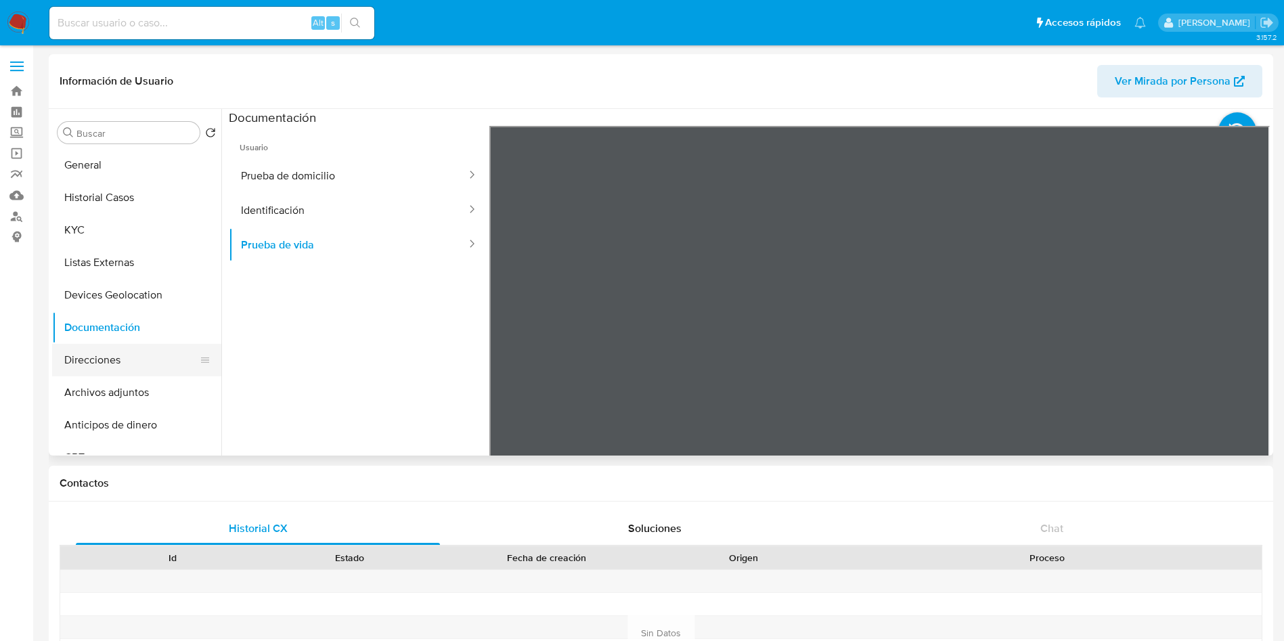
click at [135, 350] on button "Direcciones" at bounding box center [131, 360] width 158 height 32
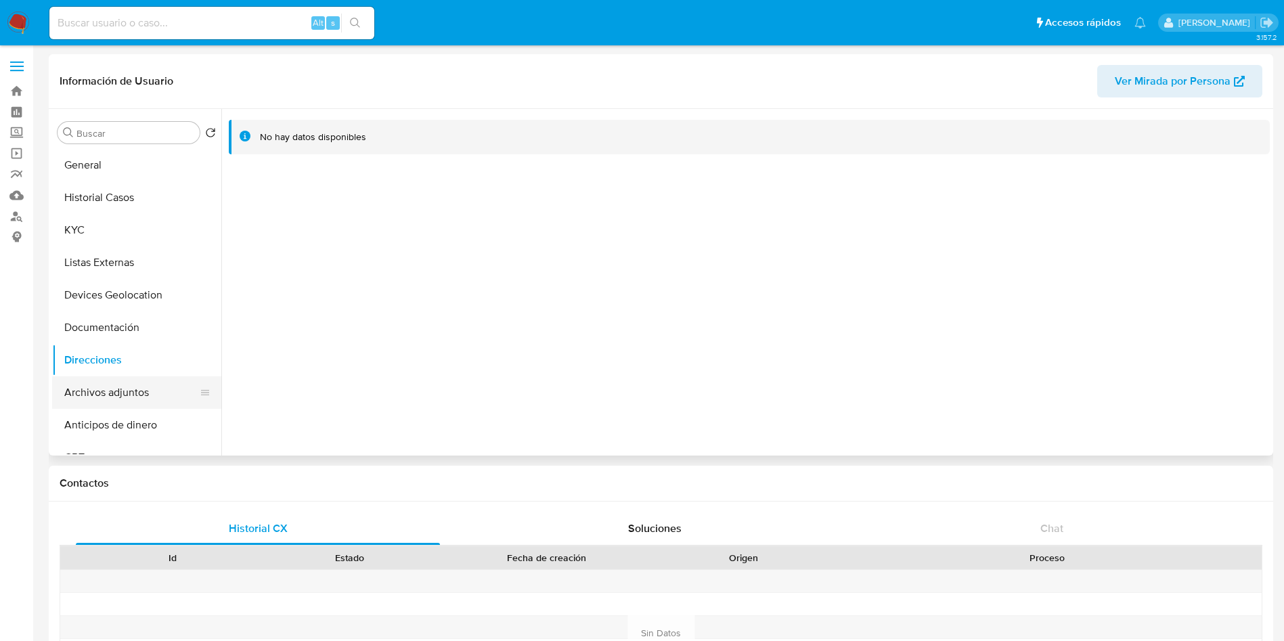
click at [132, 399] on button "Archivos adjuntos" at bounding box center [131, 392] width 158 height 32
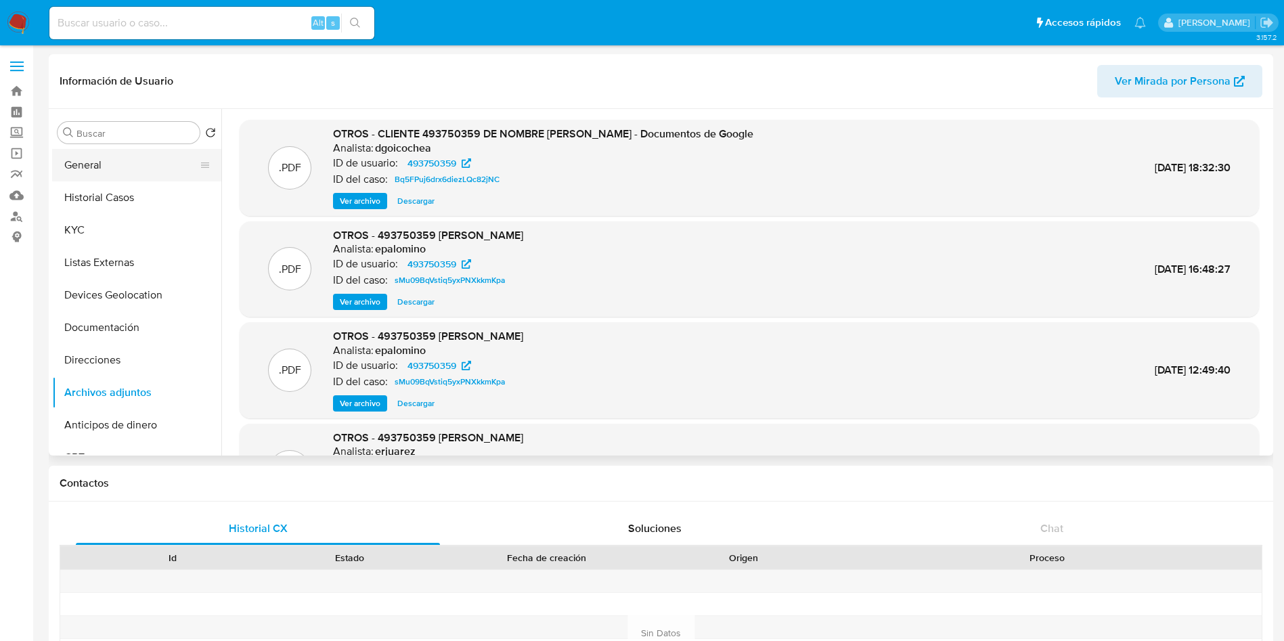
click at [118, 171] on button "General" at bounding box center [131, 165] width 158 height 32
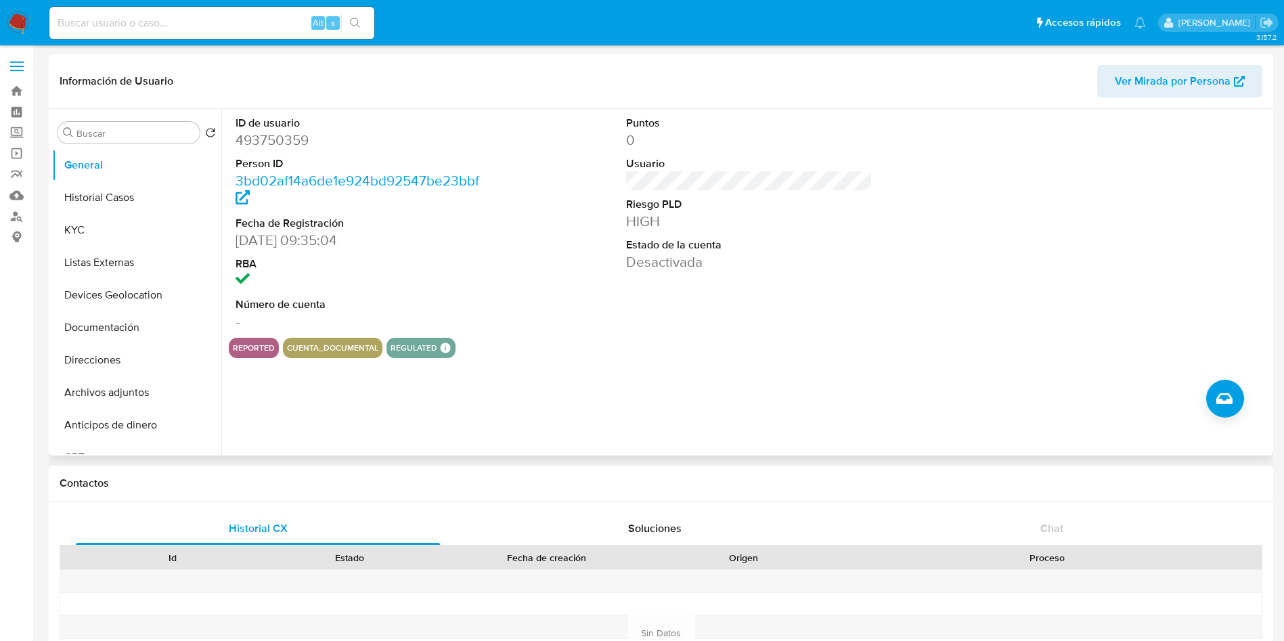
click at [942, 351] on div "reported cuenta_documental regulated Regulated MLM IFPE Evaluation Result COMPL…" at bounding box center [749, 348] width 1041 height 20
click at [123, 228] on button "KYC" at bounding box center [131, 230] width 158 height 32
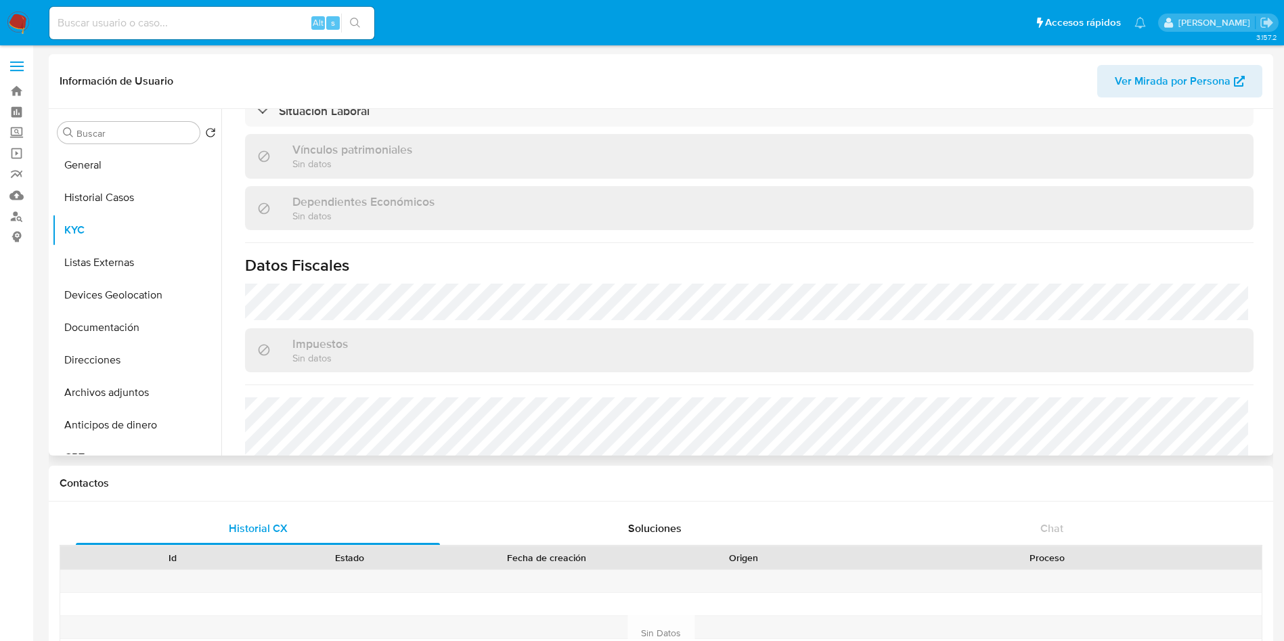
scroll to position [621, 0]
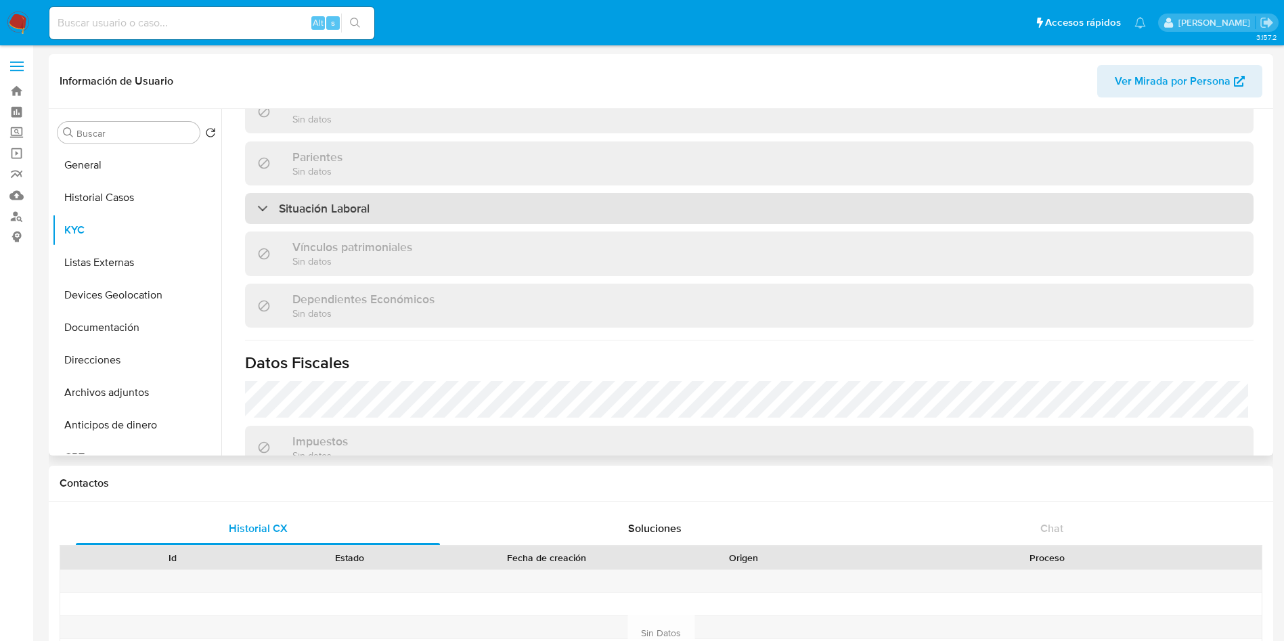
click at [372, 208] on div "Situación Laboral" at bounding box center [749, 208] width 1009 height 31
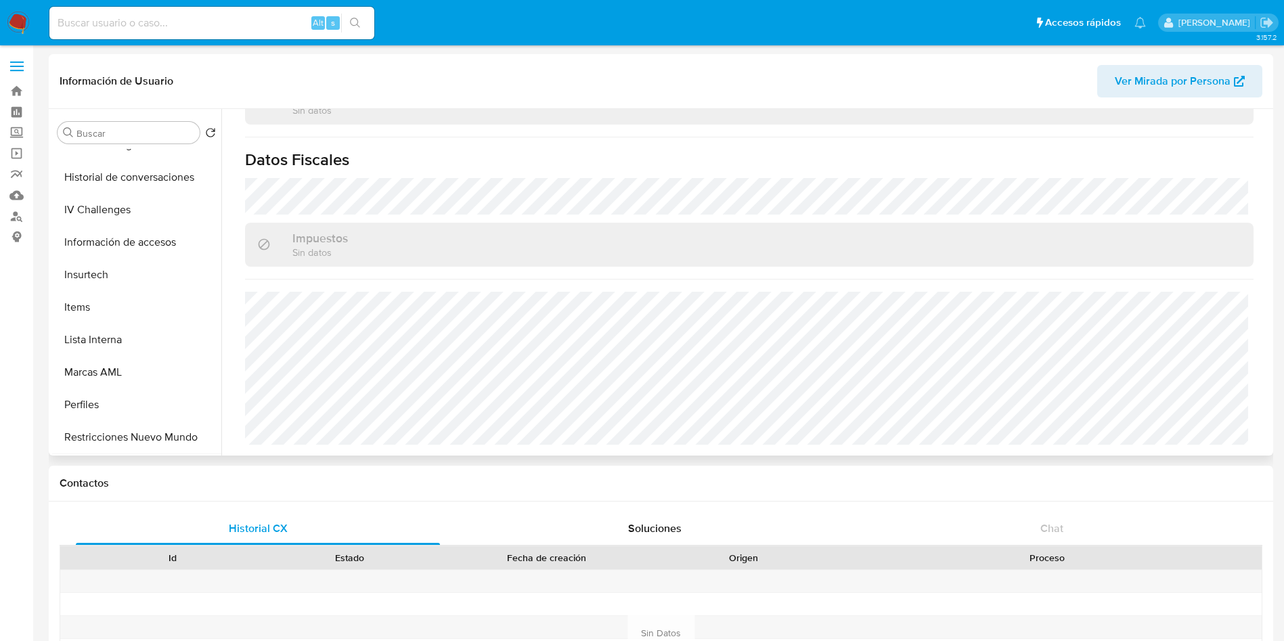
scroll to position [572, 0]
click at [127, 412] on button "Restricciones Nuevo Mundo" at bounding box center [131, 405] width 158 height 32
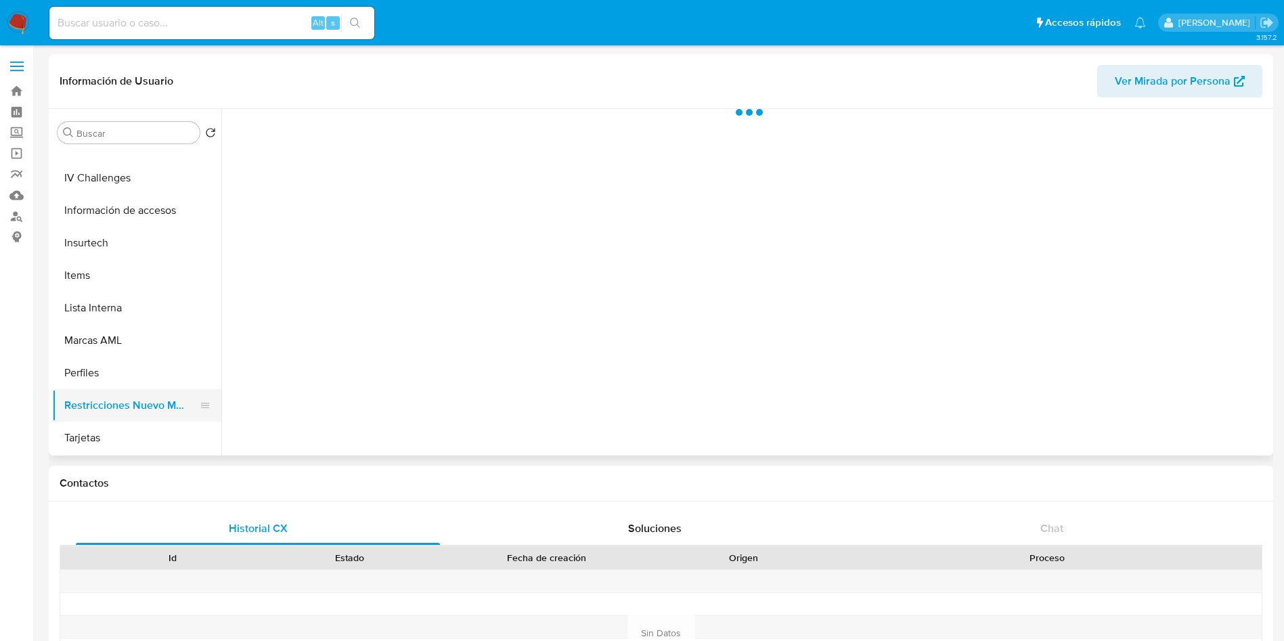
scroll to position [0, 0]
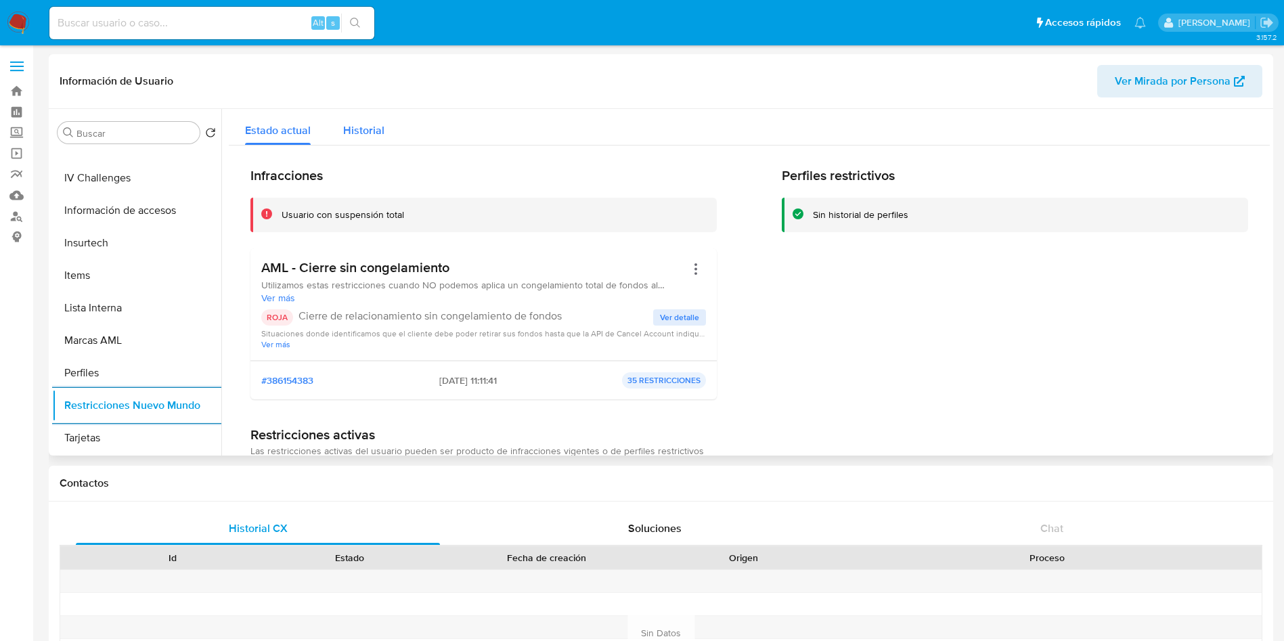
click at [362, 128] on span "Historial" at bounding box center [363, 131] width 41 height 16
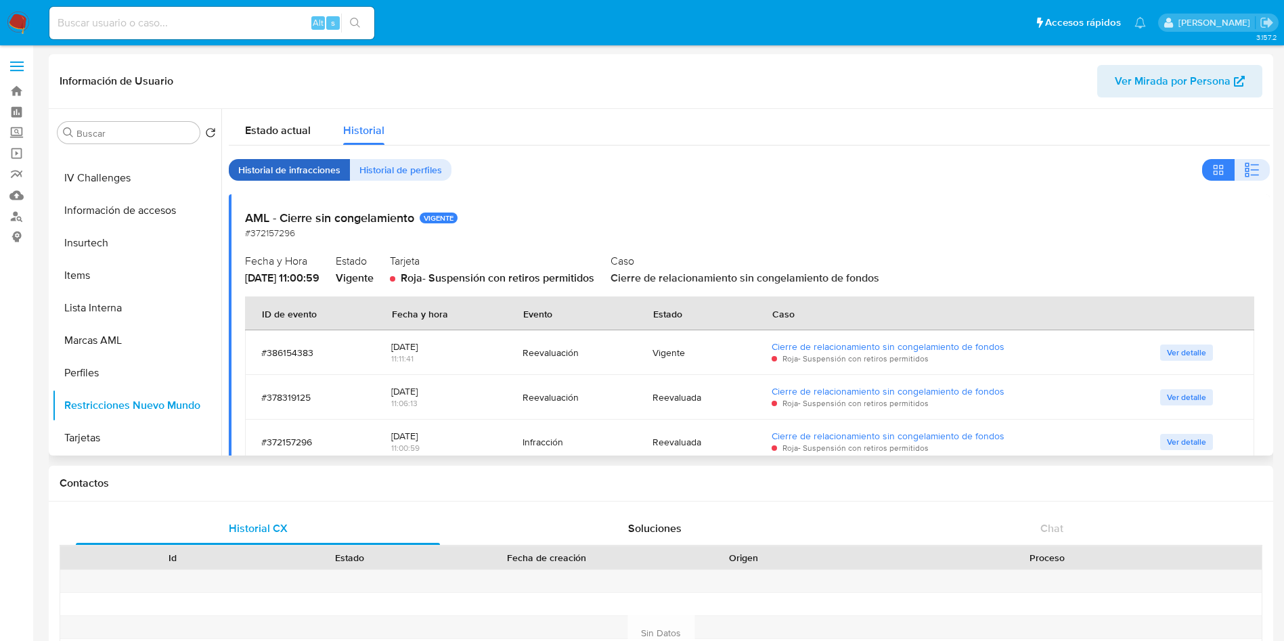
click at [280, 160] on span "Historial de infracciones" at bounding box center [289, 169] width 102 height 19
click at [278, 127] on span "Estado actual" at bounding box center [278, 131] width 66 height 16
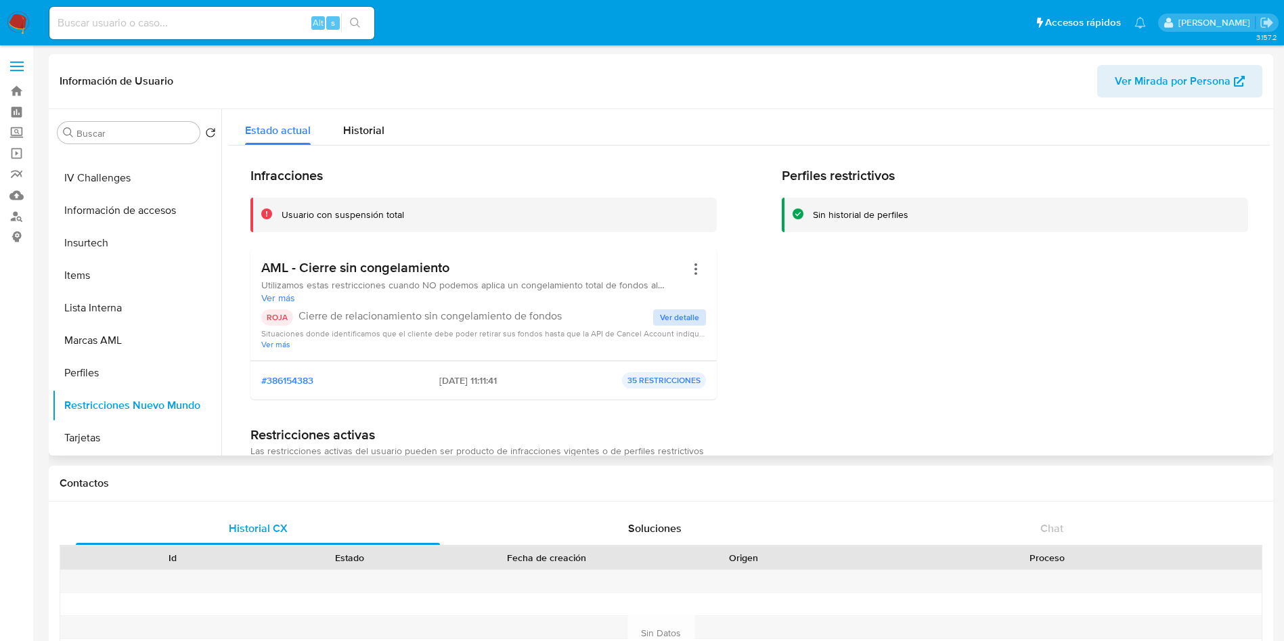
click at [664, 317] on span "Ver detalle" at bounding box center [679, 318] width 39 height 14
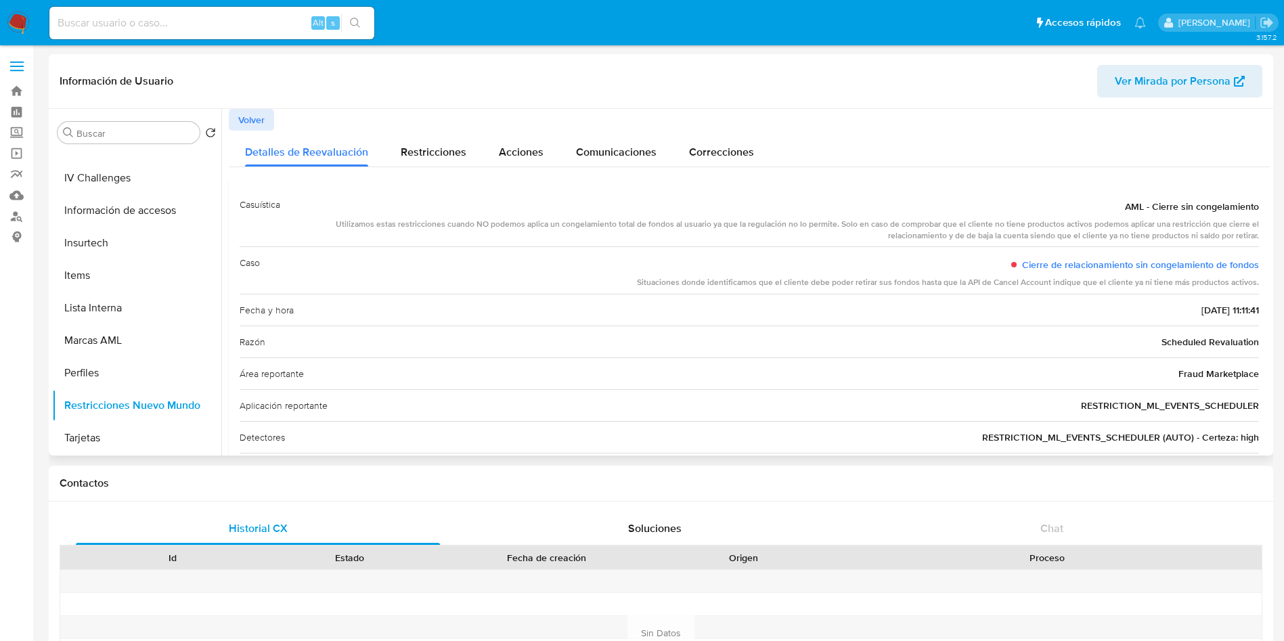
click at [246, 116] on span "Volver" at bounding box center [251, 119] width 26 height 19
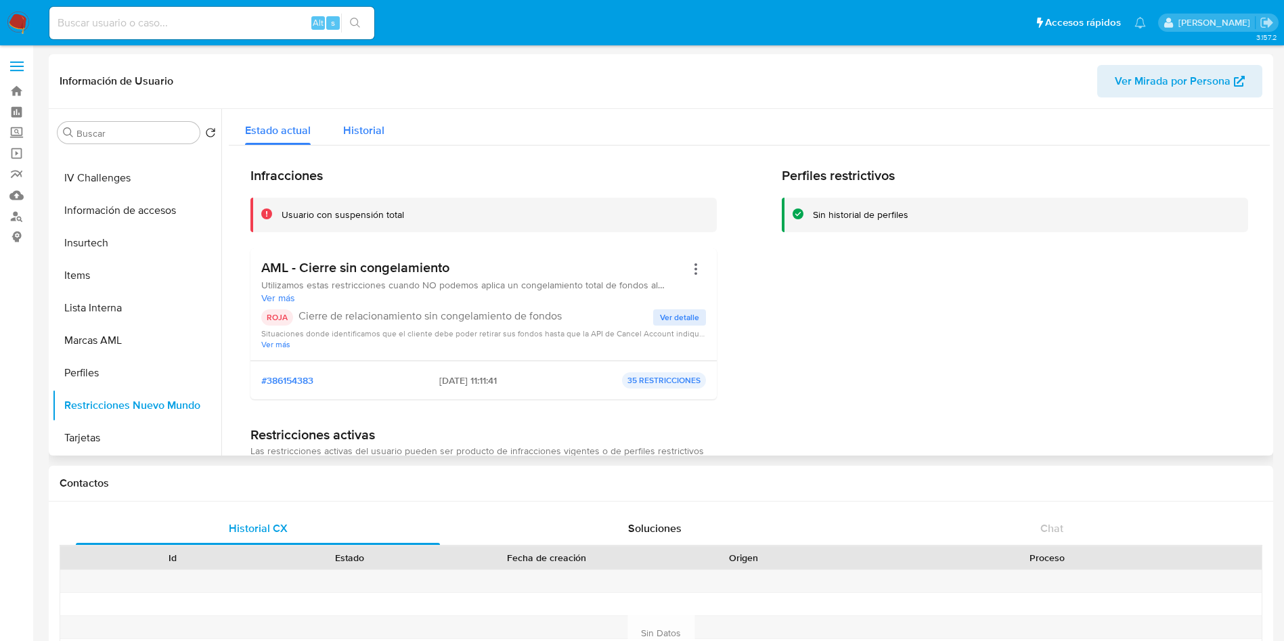
drag, startPoint x: 374, startPoint y: 115, endPoint x: 366, endPoint y: 124, distance: 11.5
click at [374, 116] on div "Historial" at bounding box center [363, 127] width 41 height 36
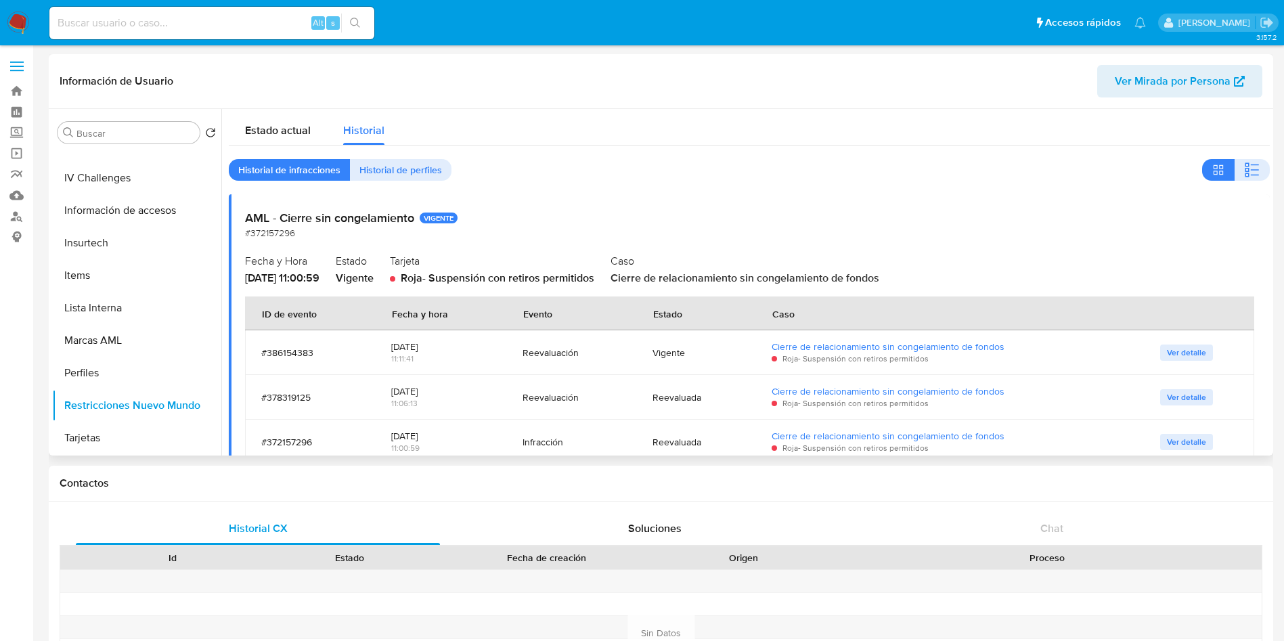
drag, startPoint x: 244, startPoint y: 274, endPoint x: 306, endPoint y: 278, distance: 61.7
click at [306, 278] on div "AML - Cierre sin congelamiento VIGENTE #372157296 Fecha y Hora [DATE] 11:00:59 …" at bounding box center [749, 342] width 1041 height 297
